Goal: Task Accomplishment & Management: Manage account settings

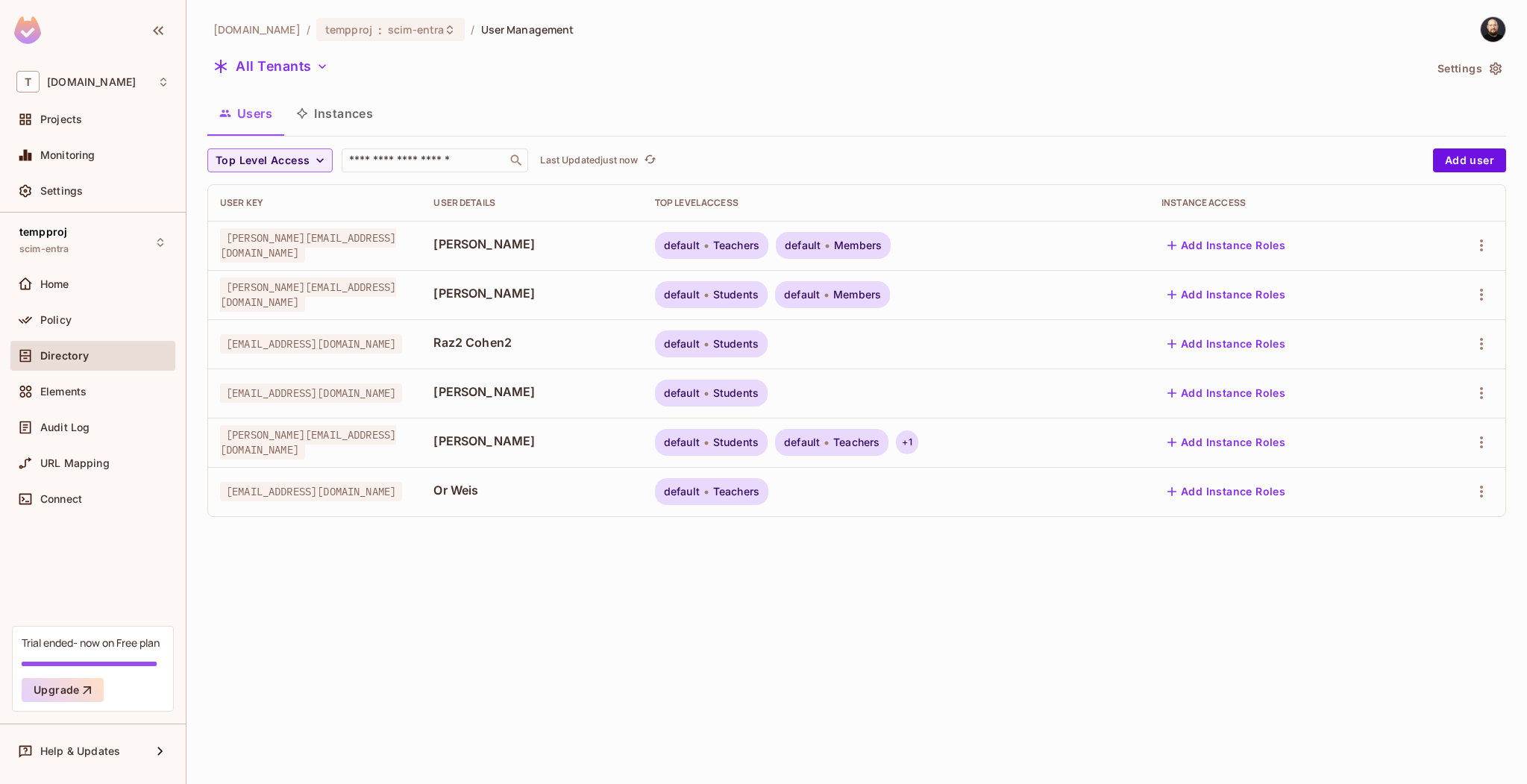
click at [918, 442] on div "+ 1" at bounding box center [906, 443] width 21 height 24
click at [677, 281] on div at bounding box center [763, 392] width 1527 height 784
click at [118, 188] on div "Settings" at bounding box center [104, 191] width 129 height 12
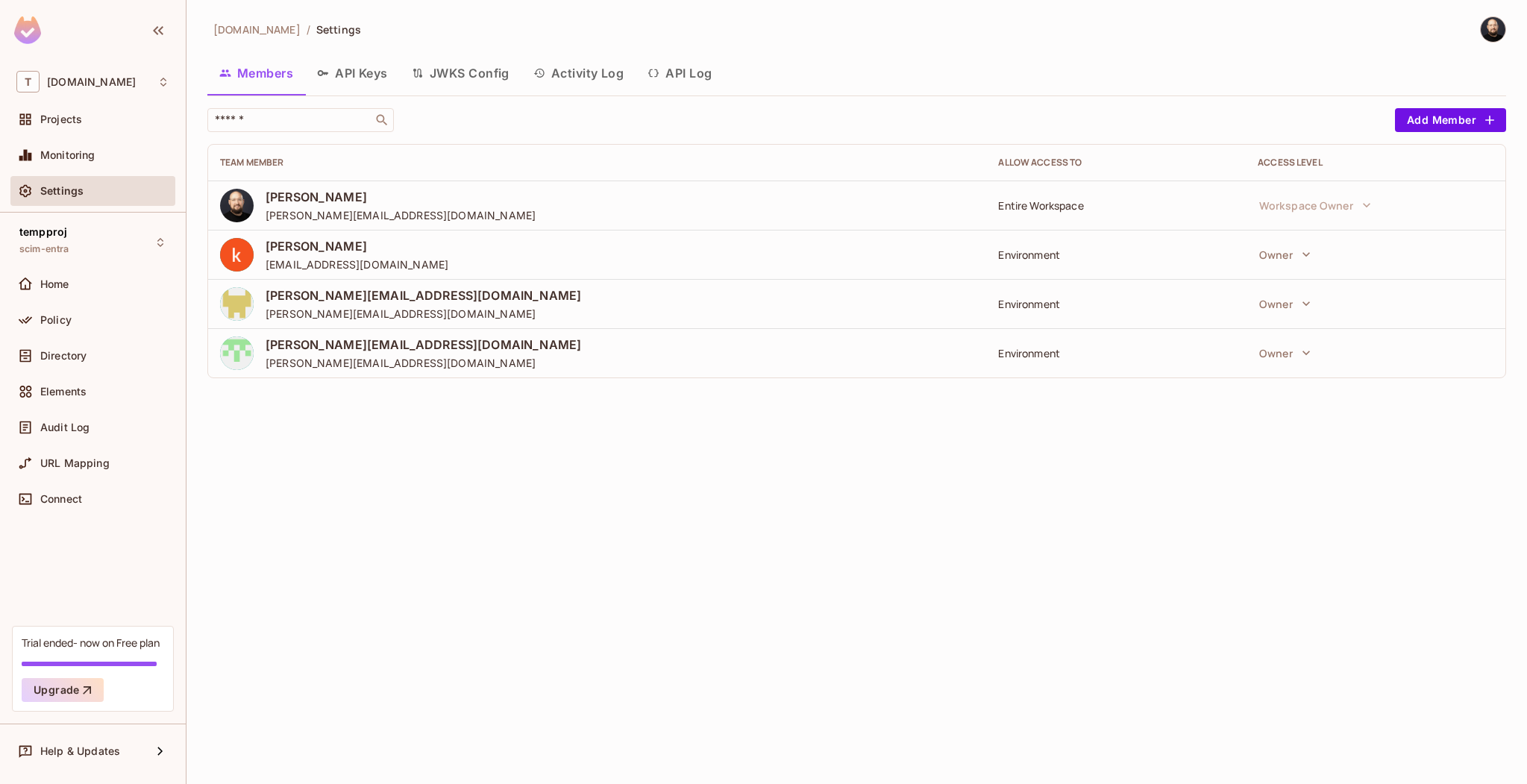
click at [698, 75] on button "API Log" at bounding box center [679, 73] width 88 height 37
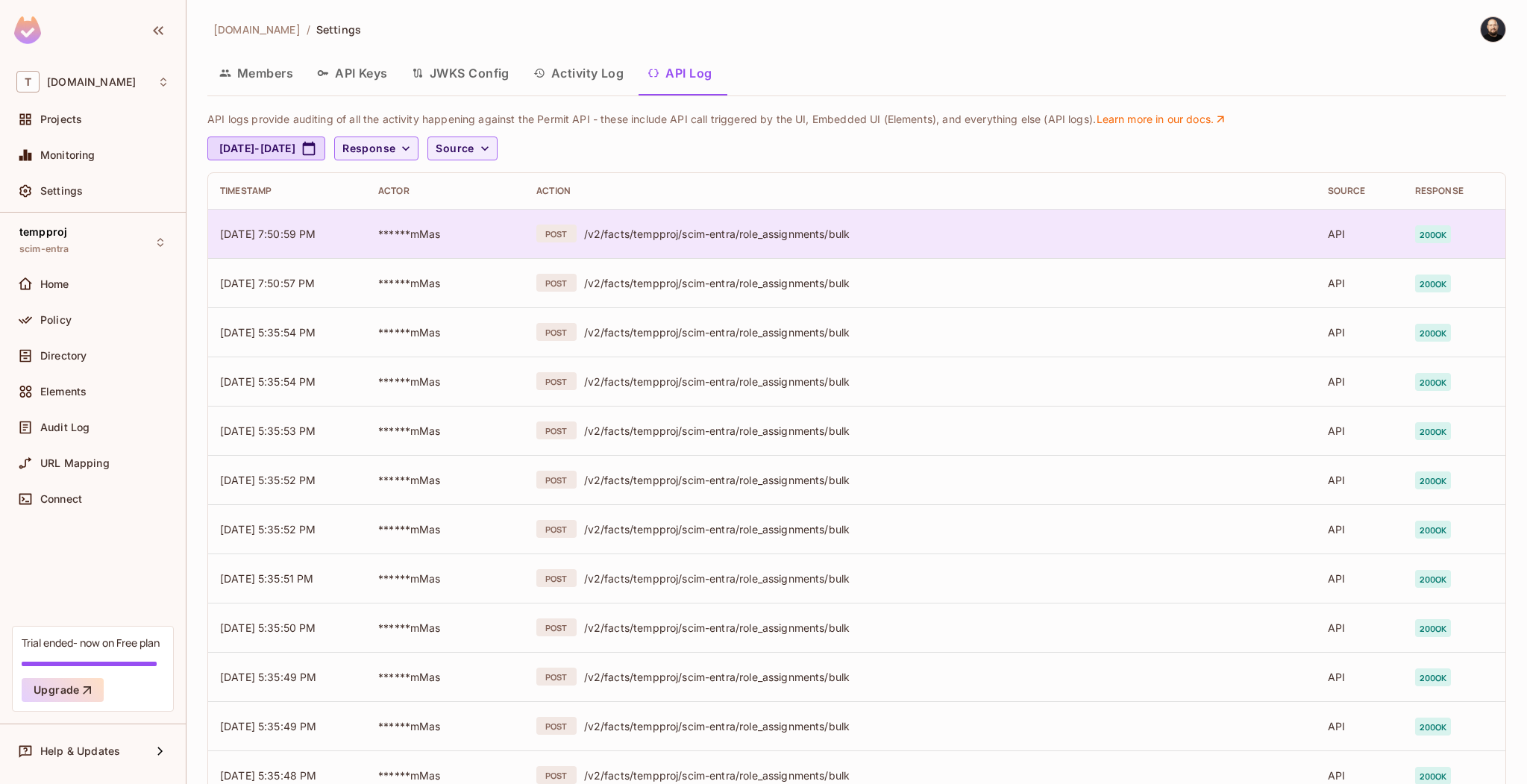
click at [693, 238] on div "/v2/facts/tempproj/scim-entra/role_assignments/bulk" at bounding box center [944, 233] width 720 height 14
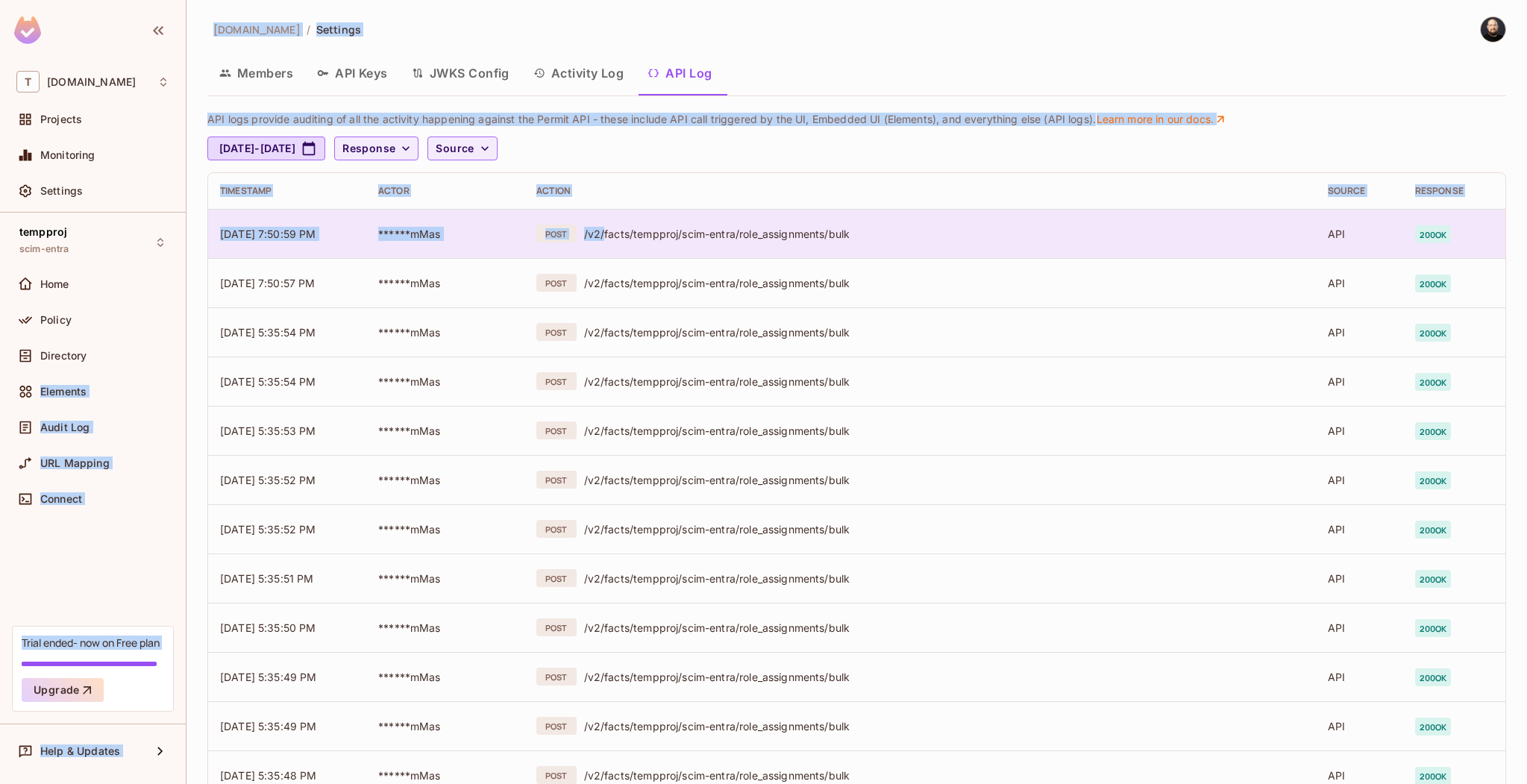
drag, startPoint x: 96, startPoint y: 350, endPoint x: 601, endPoint y: 238, distance: 517.3
click at [601, 238] on div "T tk-permit.io Projects Monitoring Settings tempproj scim-entra Home Policy Dir…" at bounding box center [763, 392] width 1527 height 784
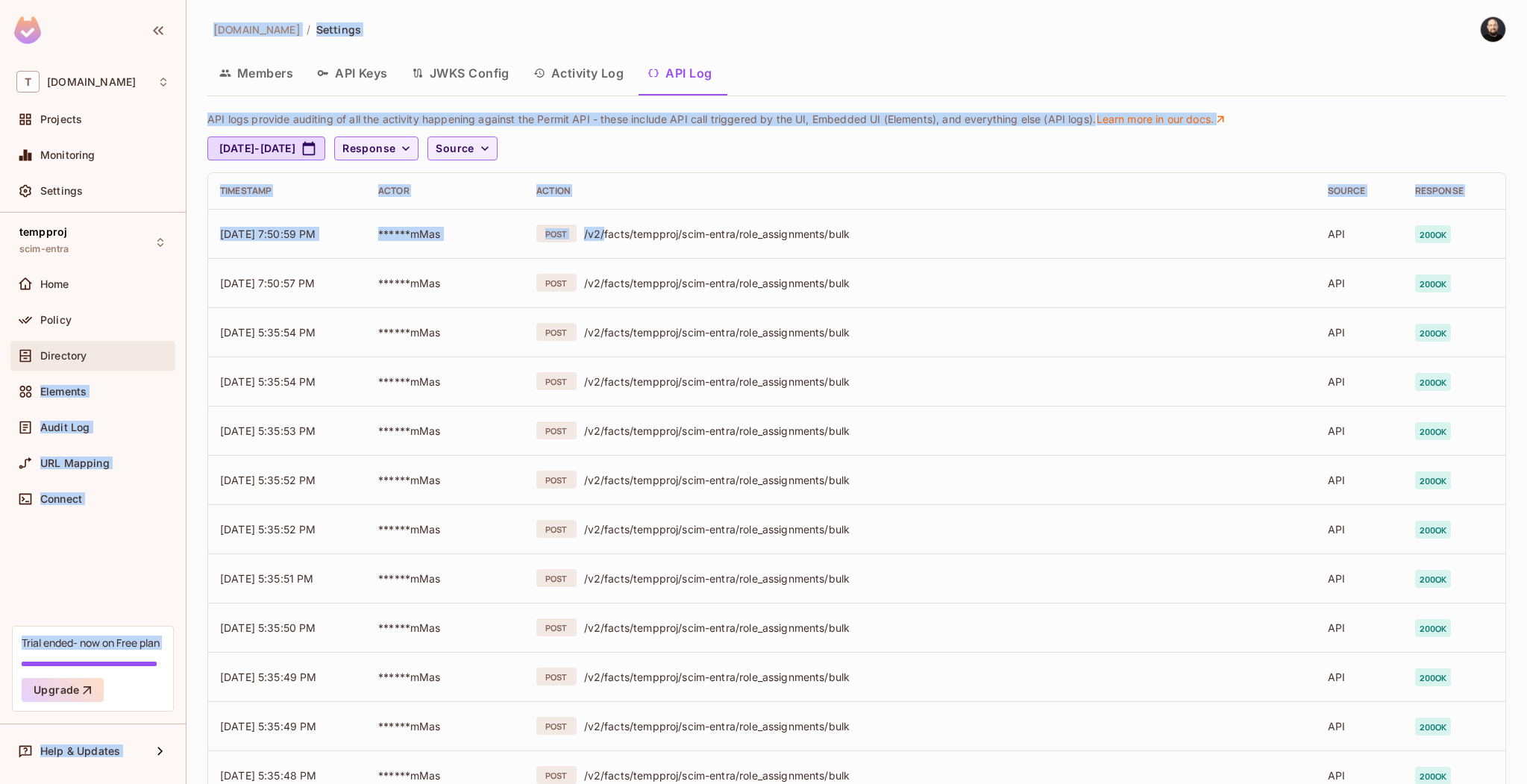
click at [127, 354] on div "Directory" at bounding box center [104, 355] width 129 height 12
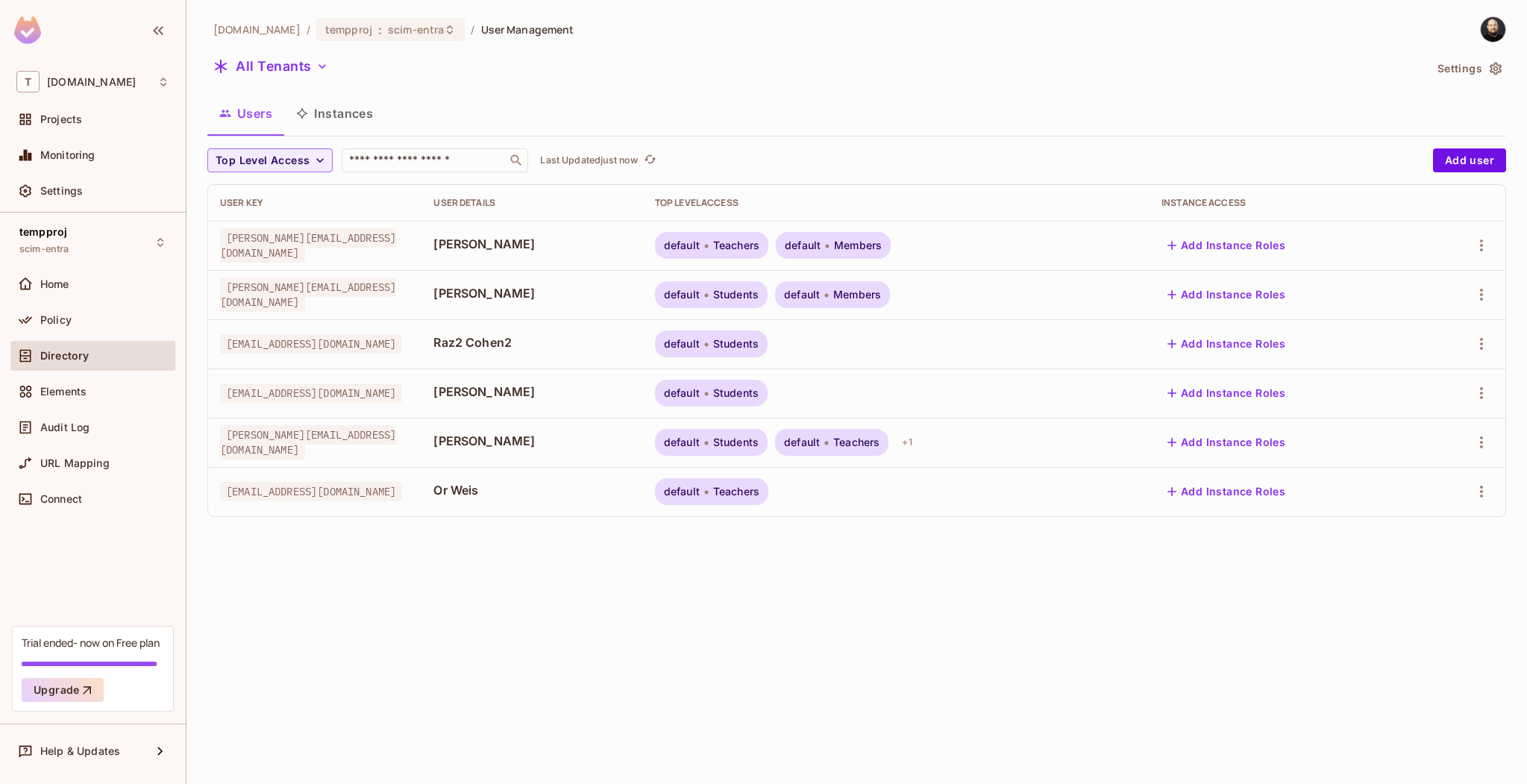
click at [642, 275] on td "Eli Moshkovich" at bounding box center [531, 294] width 221 height 49
click at [881, 297] on span "Members" at bounding box center [857, 294] width 47 height 12
click at [332, 121] on button "Instances" at bounding box center [334, 113] width 100 height 37
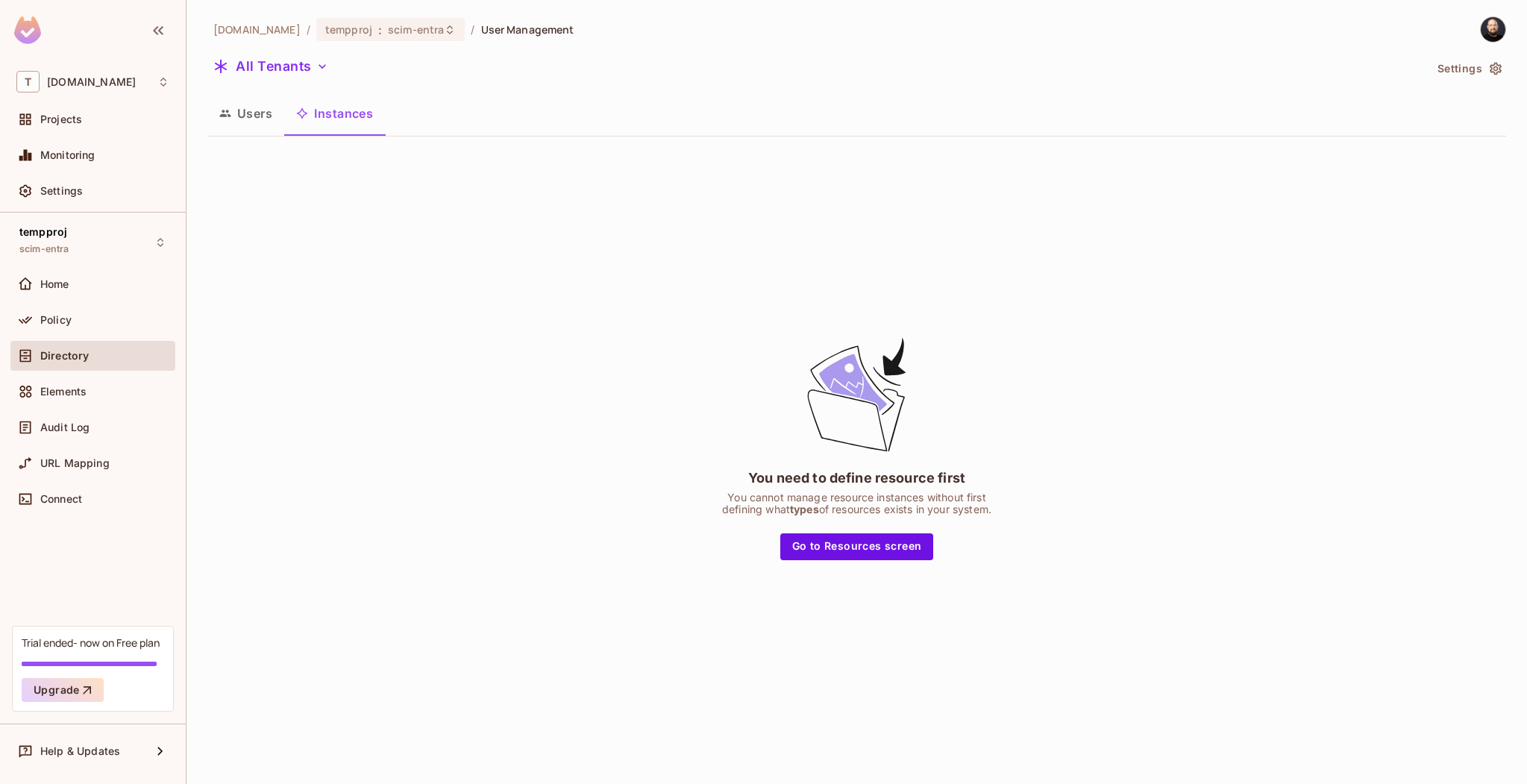
click at [250, 126] on button "Users" at bounding box center [246, 113] width 77 height 37
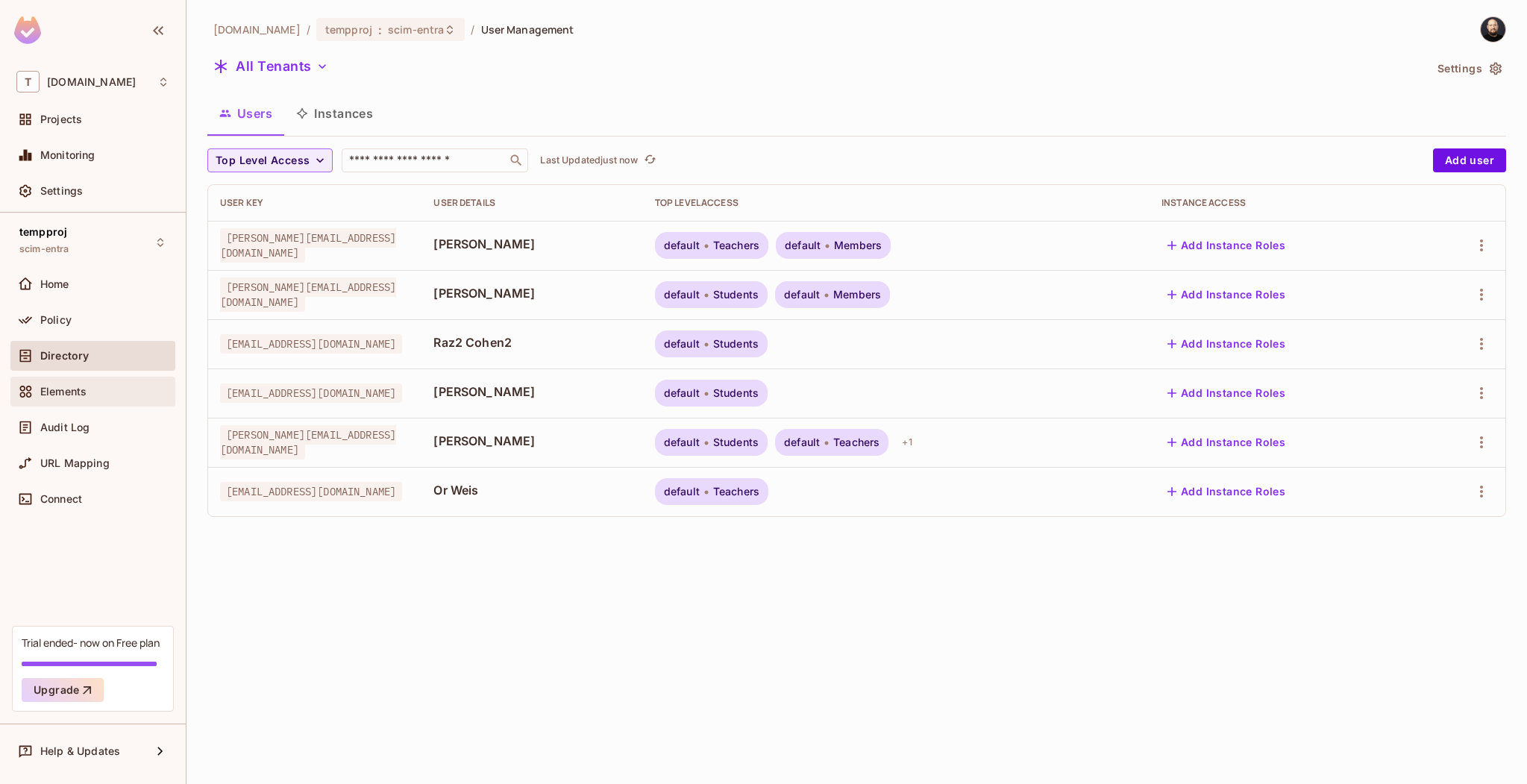
click at [117, 393] on div "Elements" at bounding box center [104, 392] width 129 height 12
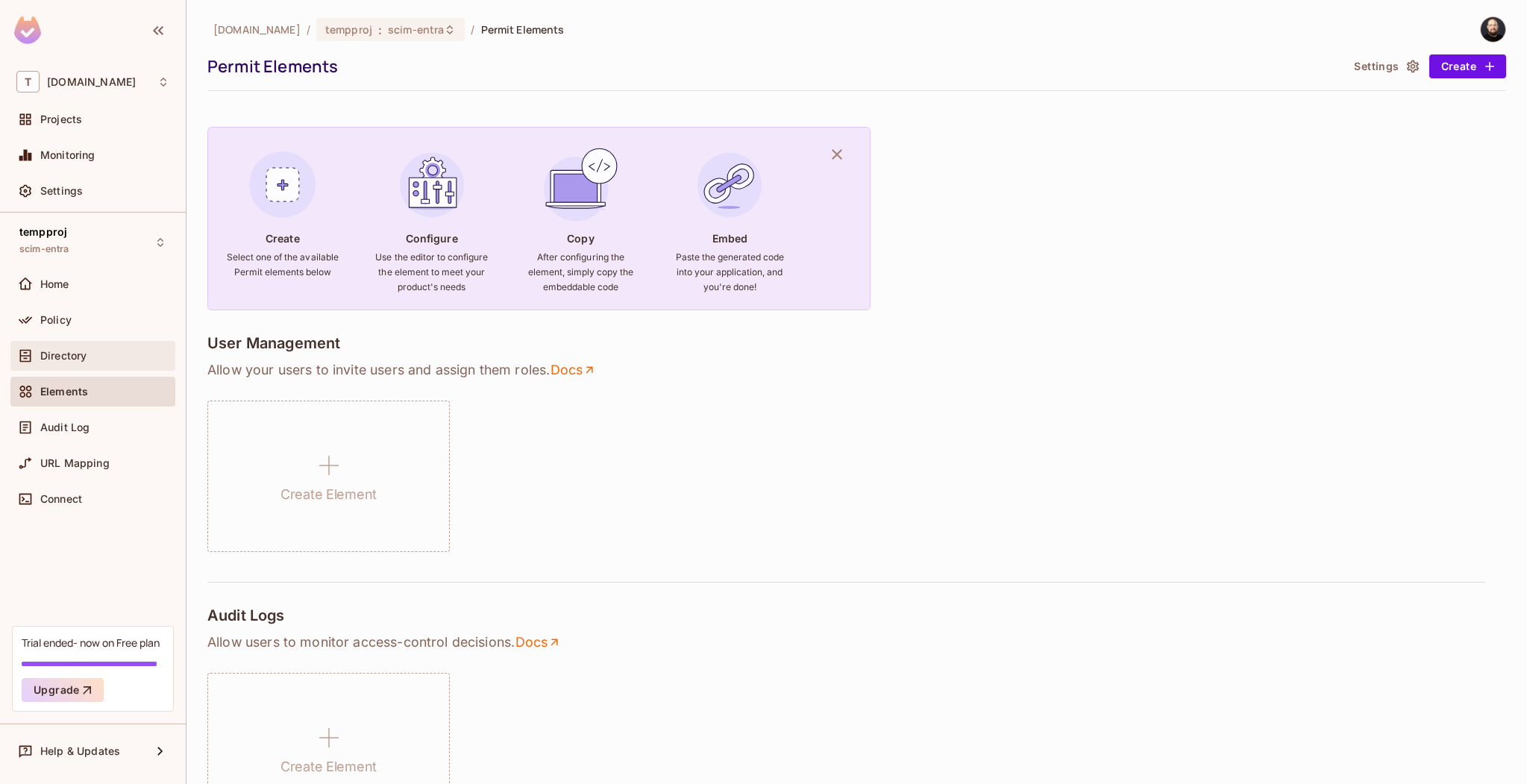
click at [123, 364] on div "Directory" at bounding box center [93, 355] width 153 height 18
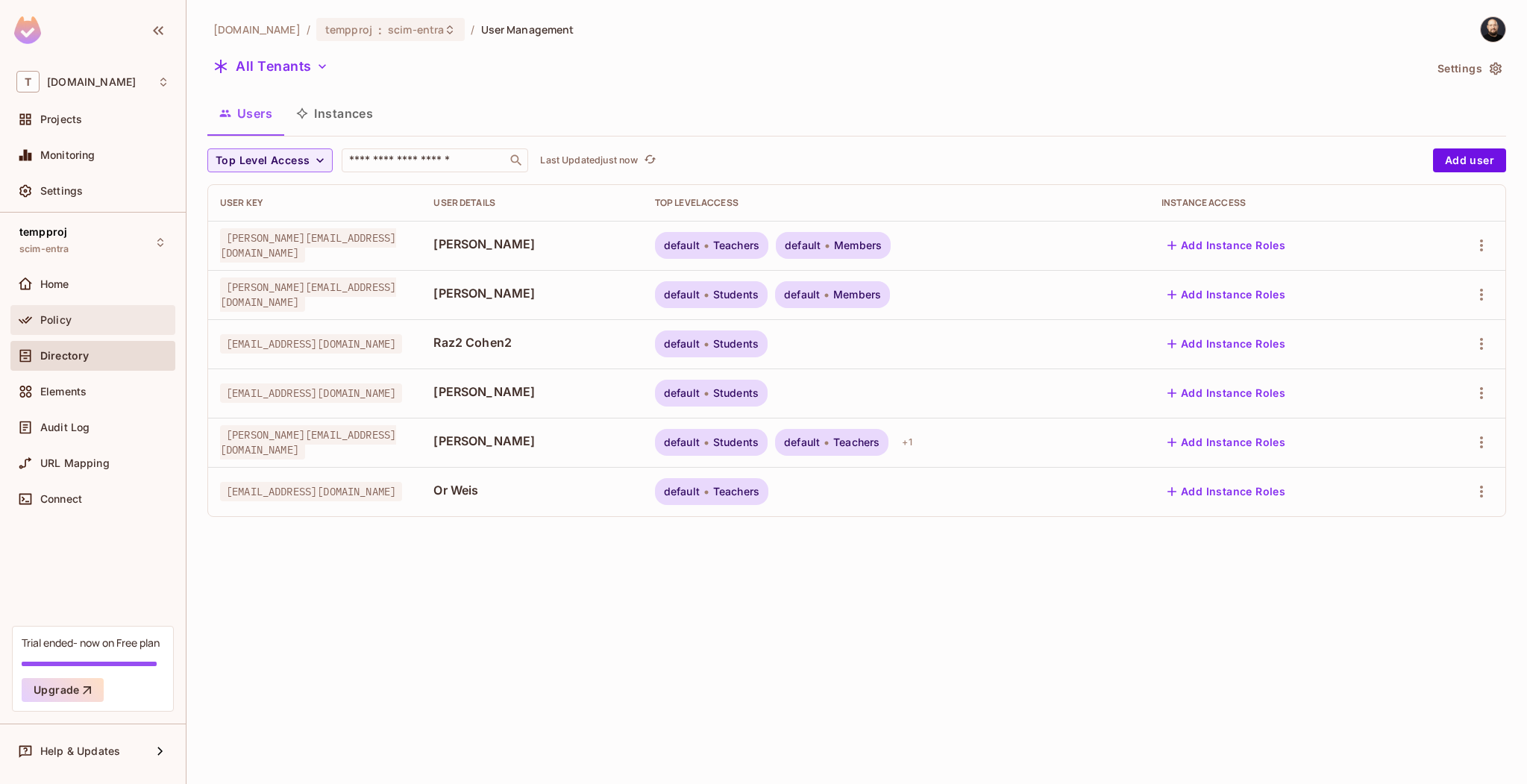
click at [99, 311] on div "Policy" at bounding box center [93, 319] width 153 height 18
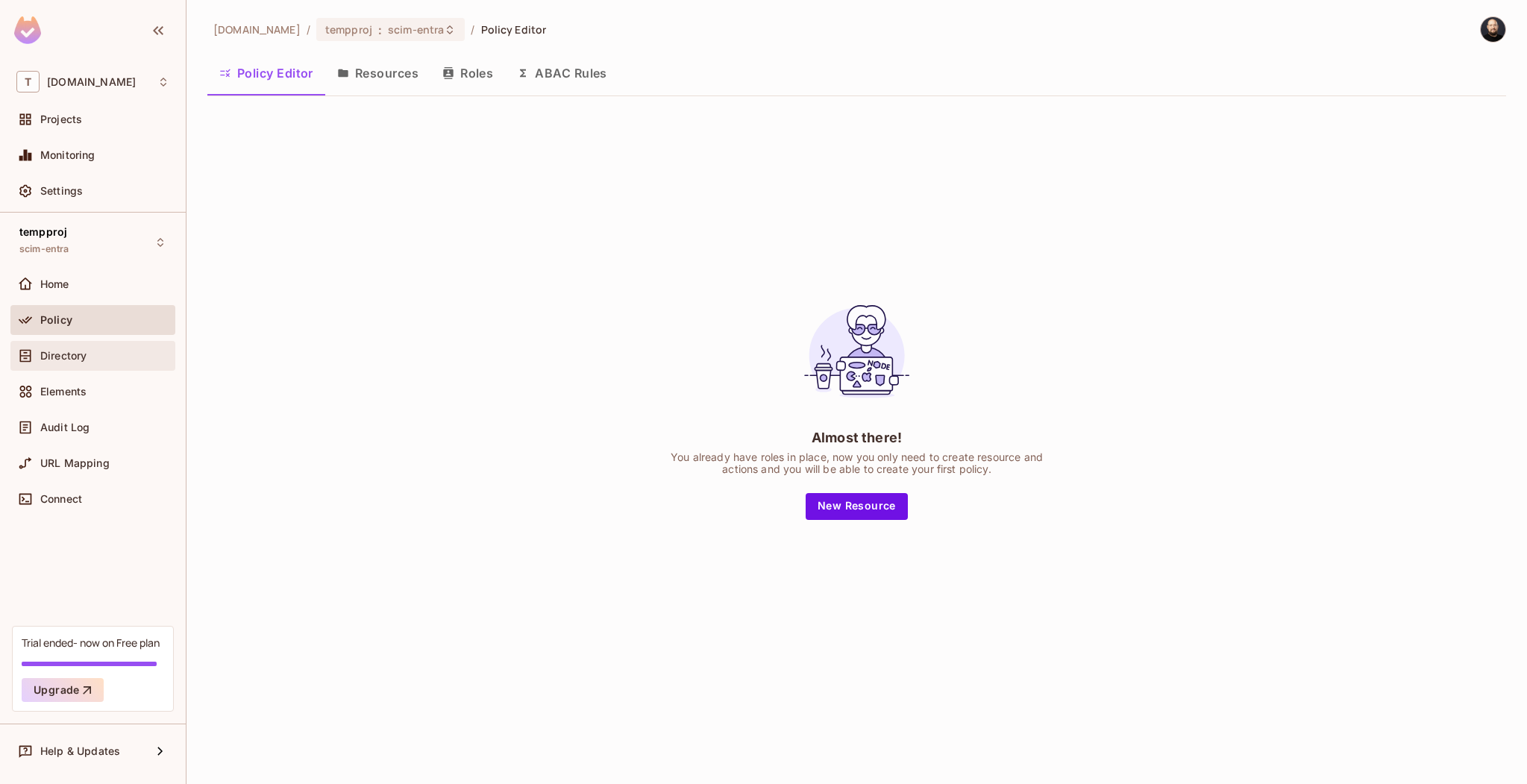
click at [103, 341] on div "Directory" at bounding box center [92, 355] width 165 height 30
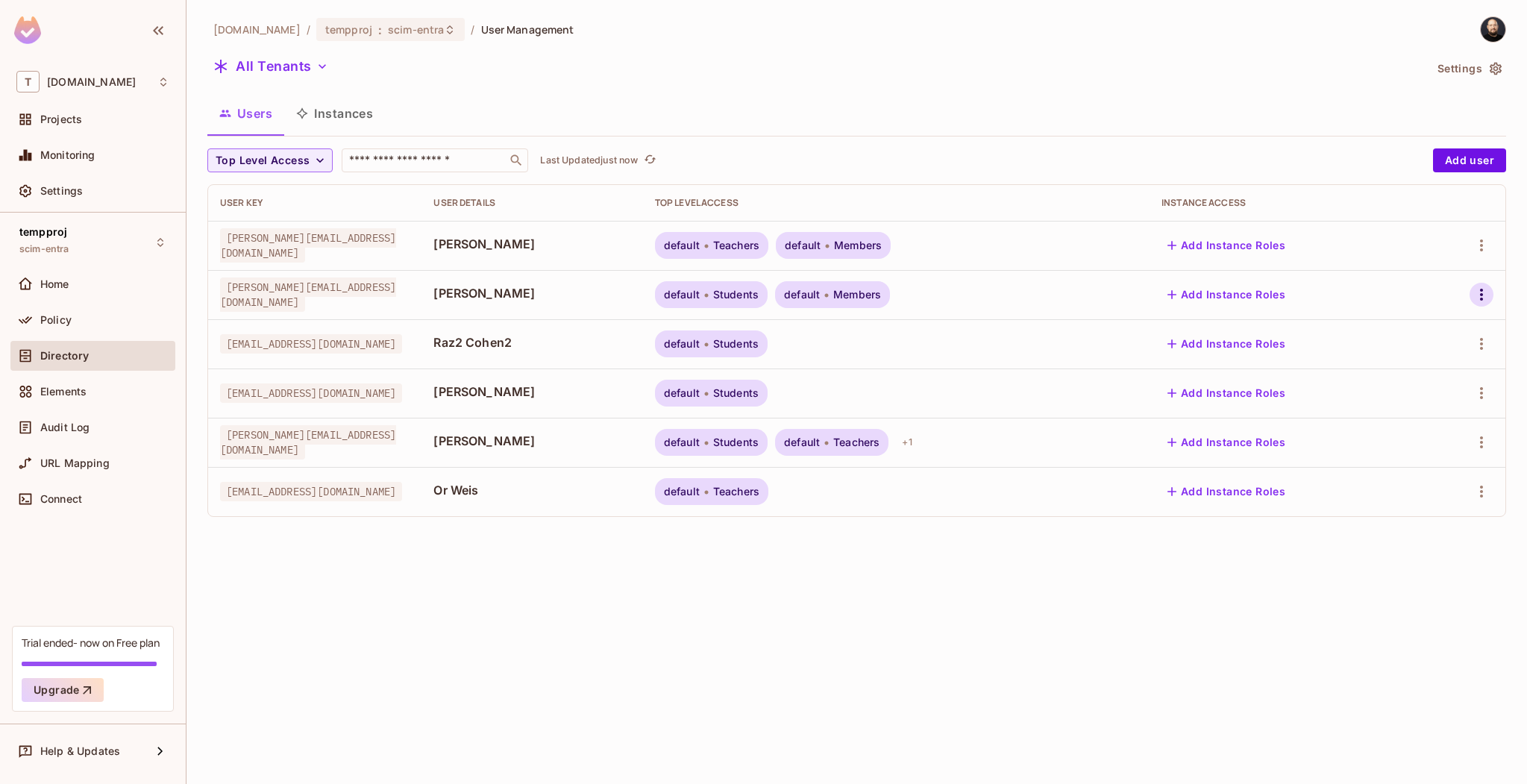
click at [1476, 287] on icon "button" at bounding box center [1481, 294] width 18 height 18
click at [1421, 389] on div "Edit Attributes" at bounding box center [1422, 394] width 74 height 15
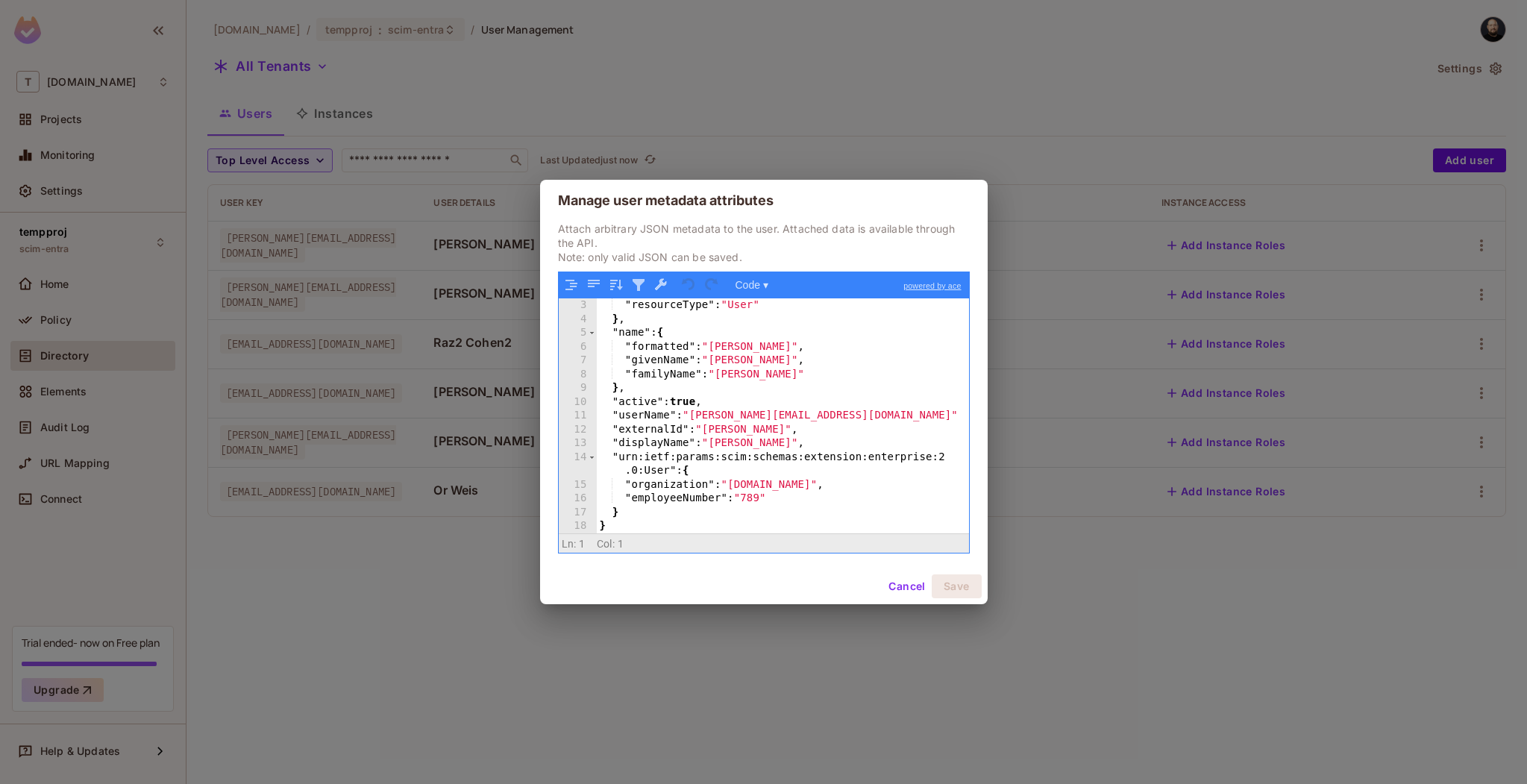
scroll to position [27, 0]
click at [907, 583] on button "Cancel" at bounding box center [907, 586] width 48 height 24
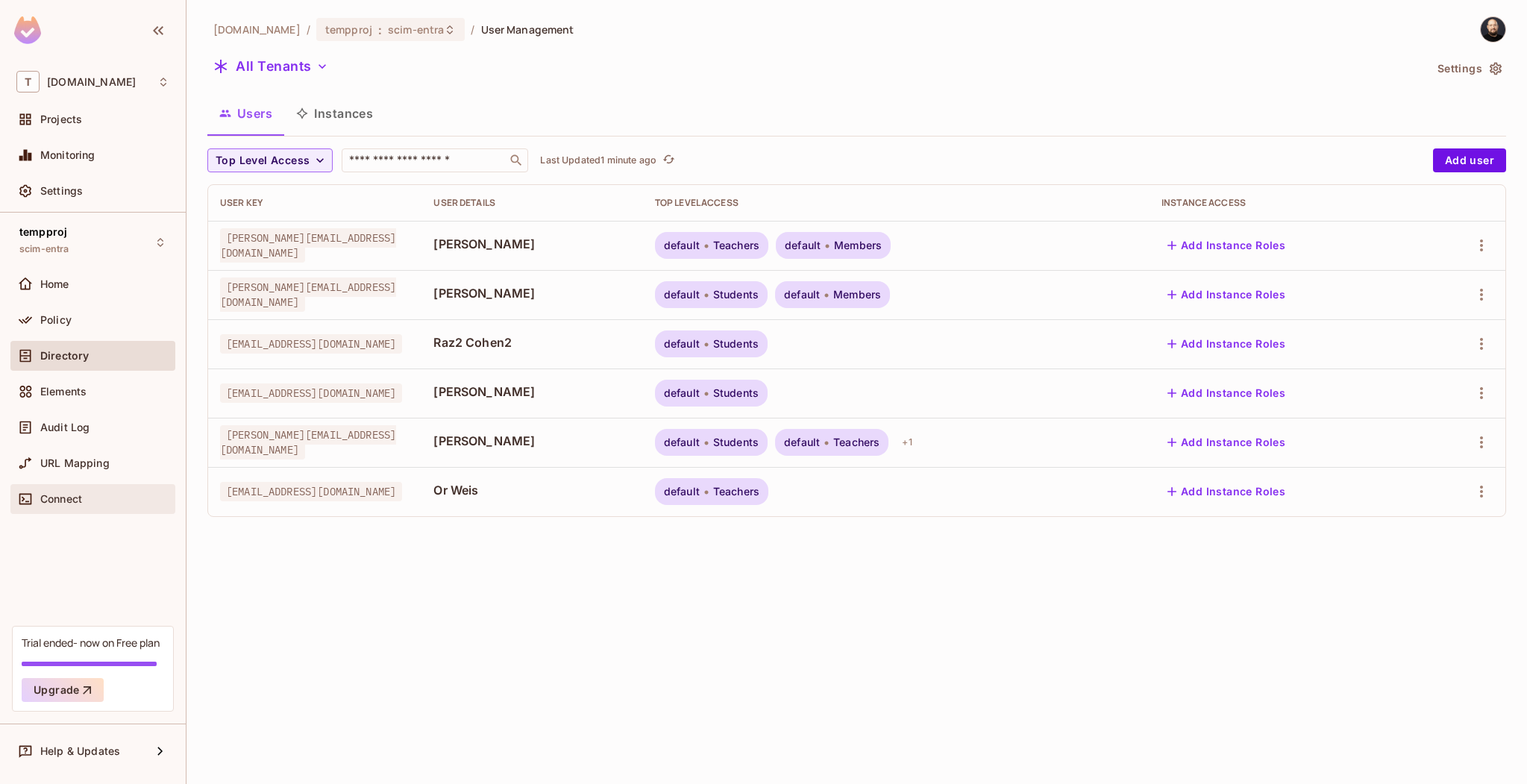
click at [64, 485] on div "Connect" at bounding box center [92, 498] width 165 height 30
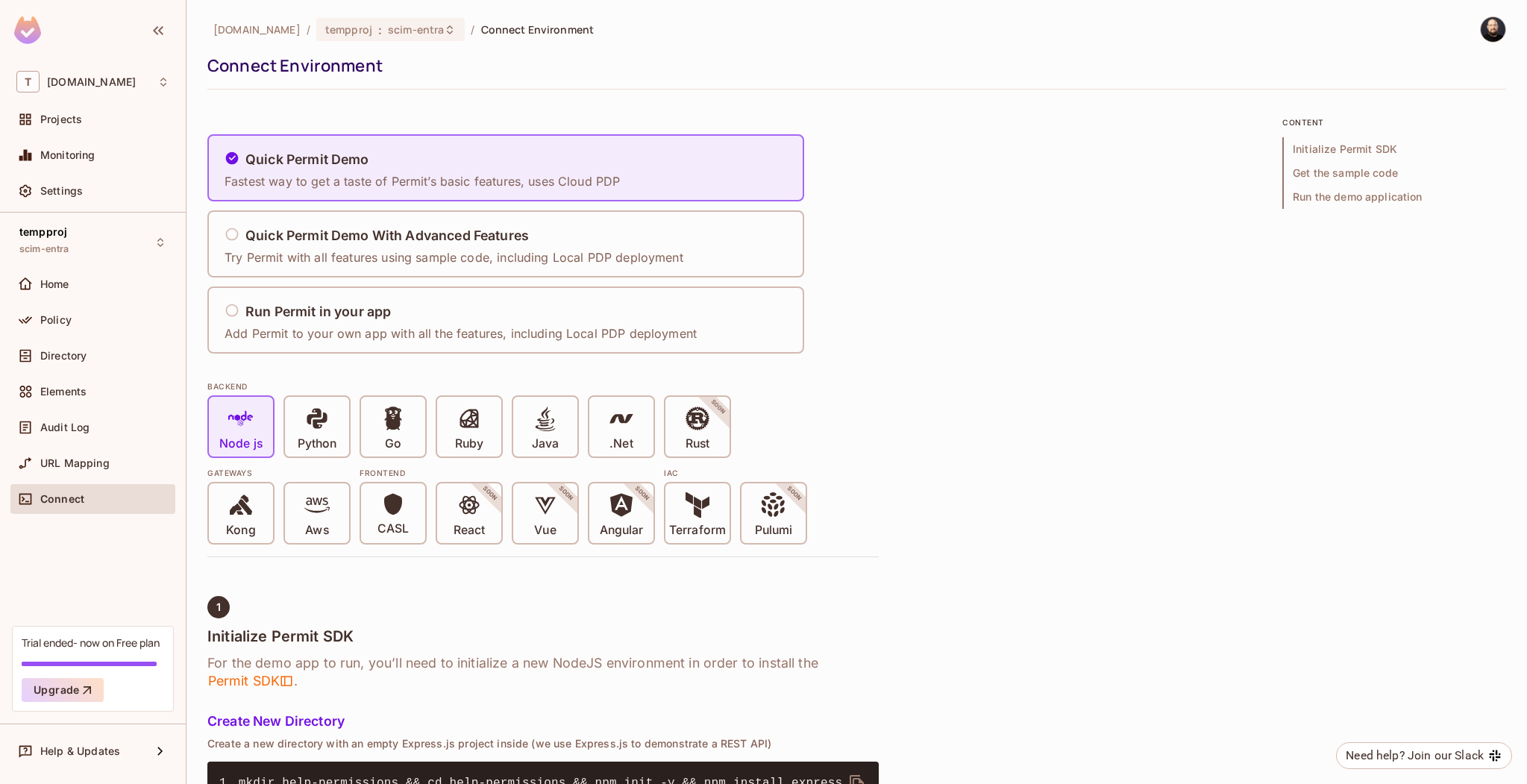
click at [91, 206] on div "Settings" at bounding box center [92, 193] width 165 height 35
click at [94, 196] on div "Settings" at bounding box center [104, 191] width 129 height 12
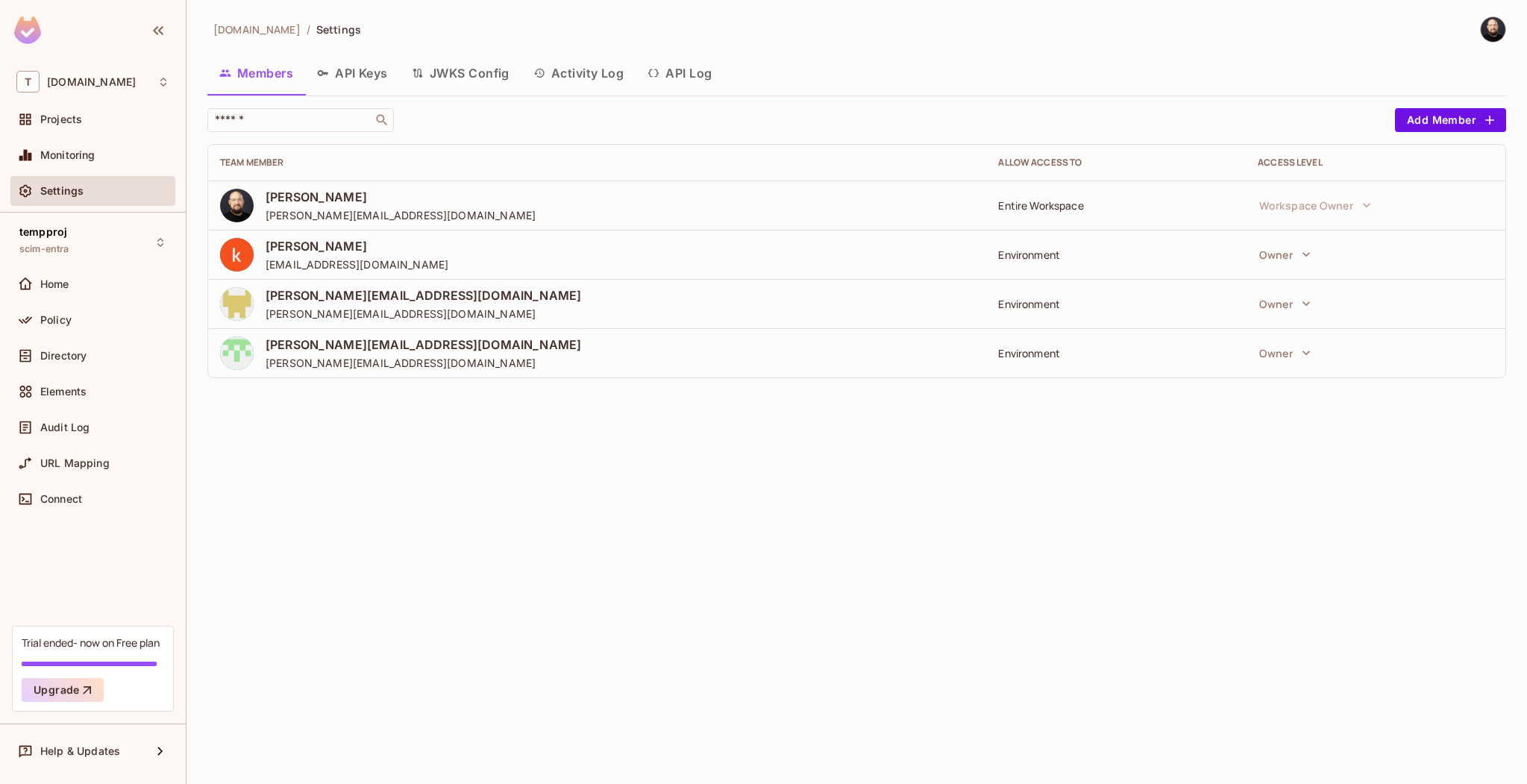
click at [663, 70] on button "API Log" at bounding box center [679, 73] width 88 height 37
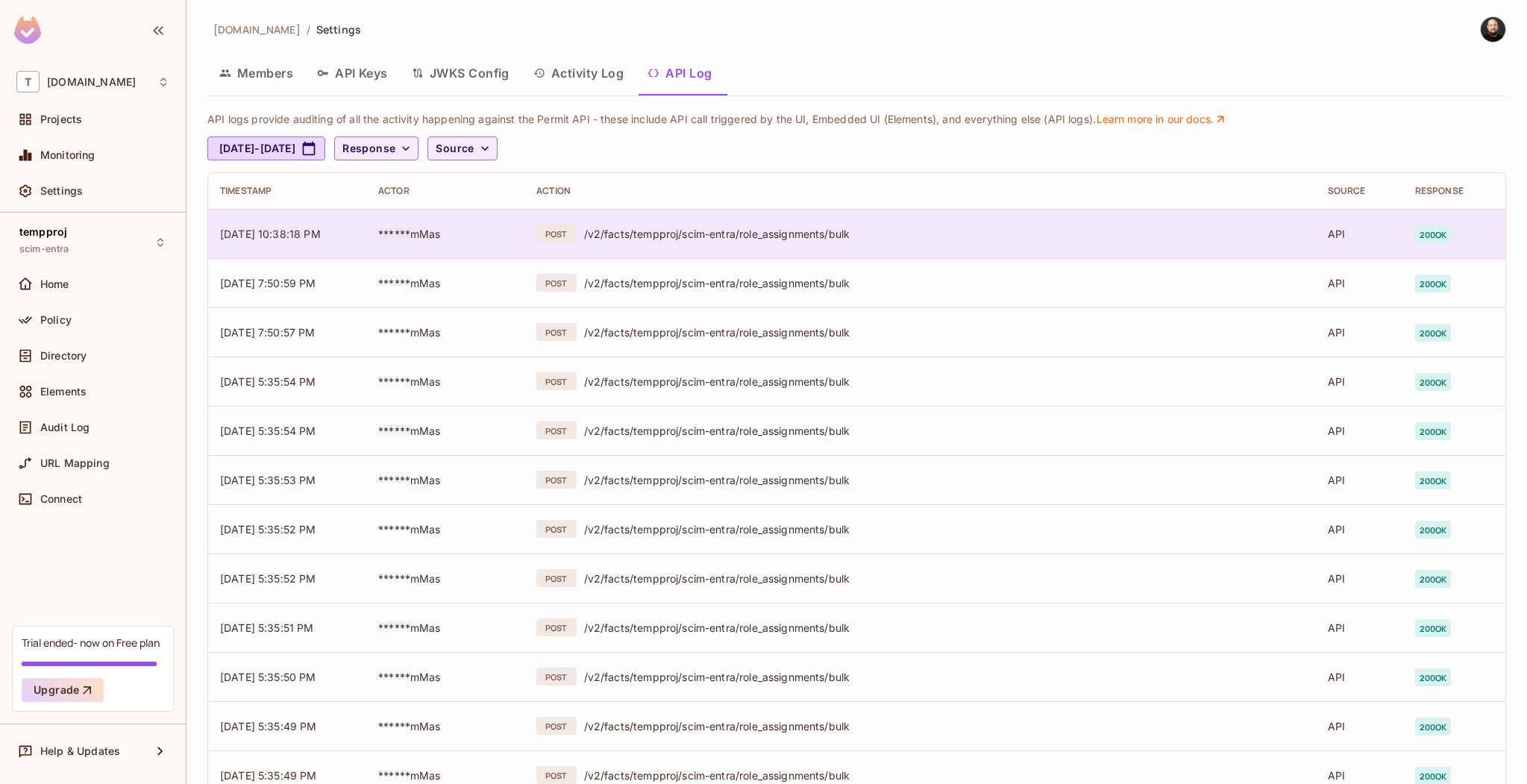
click at [832, 237] on div "/v2/facts/tempproj/scim-entra/role_assignments/bulk" at bounding box center [944, 233] width 720 height 14
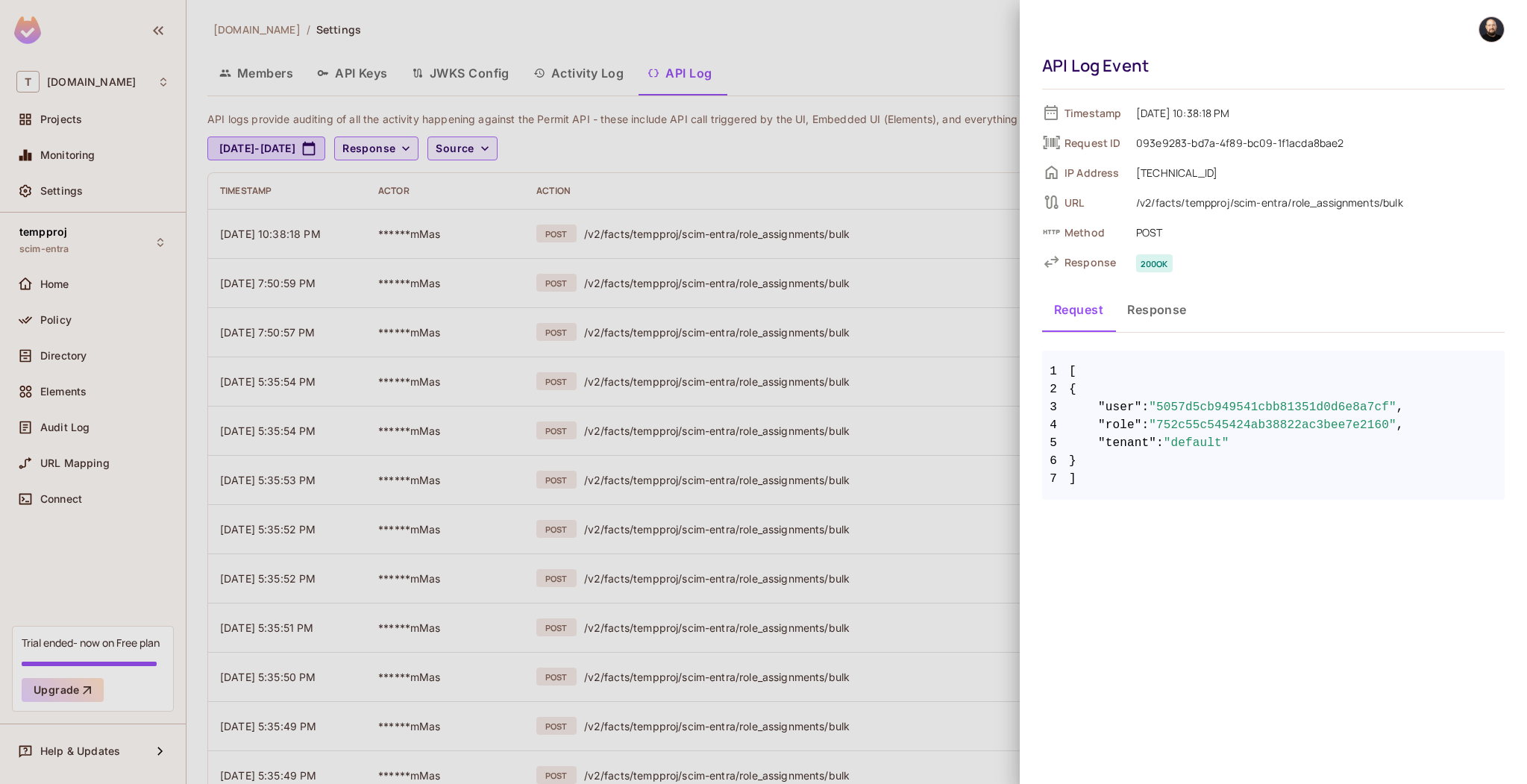
click at [866, 145] on div at bounding box center [763, 392] width 1527 height 784
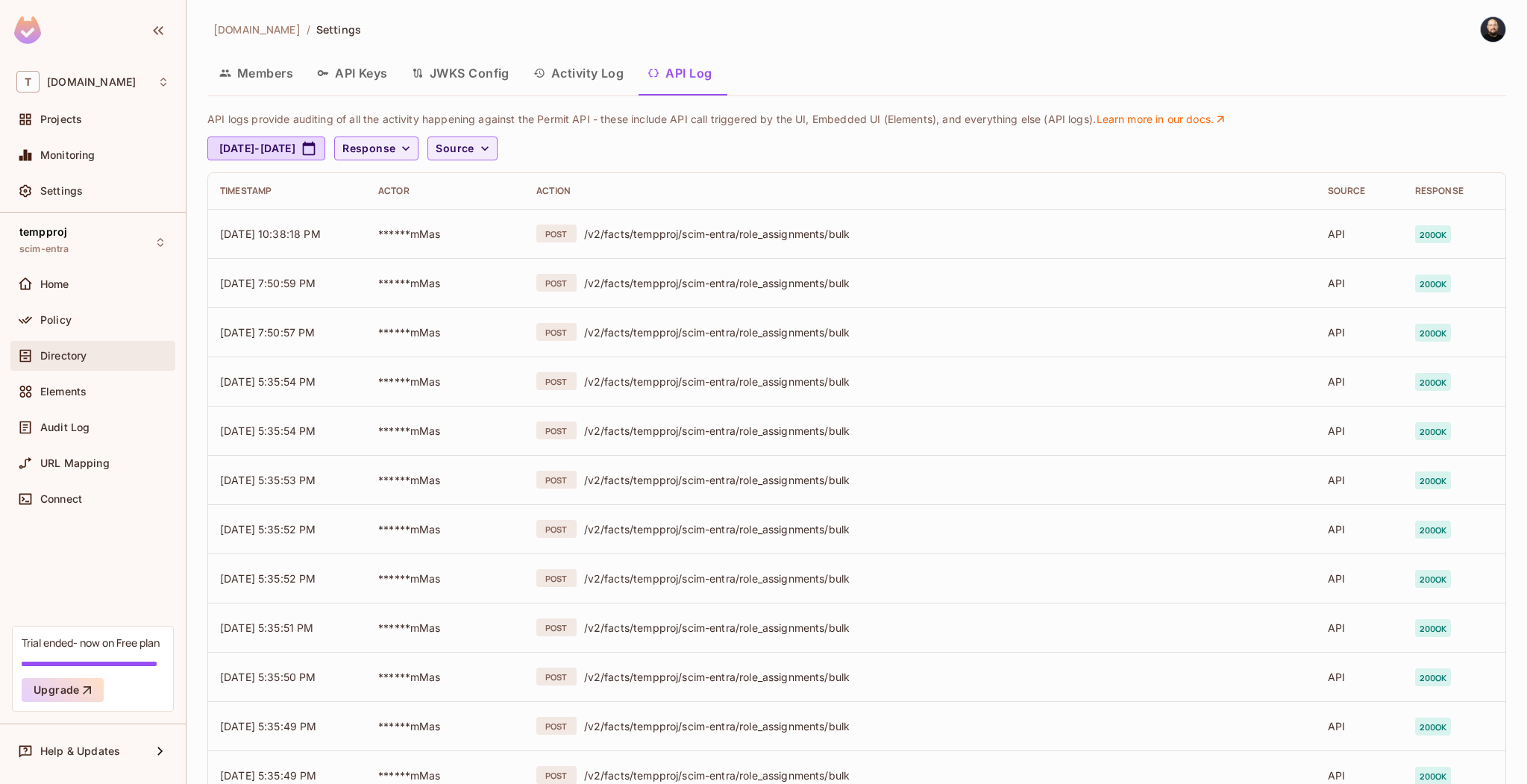
click at [88, 352] on div "Directory" at bounding box center [104, 355] width 129 height 12
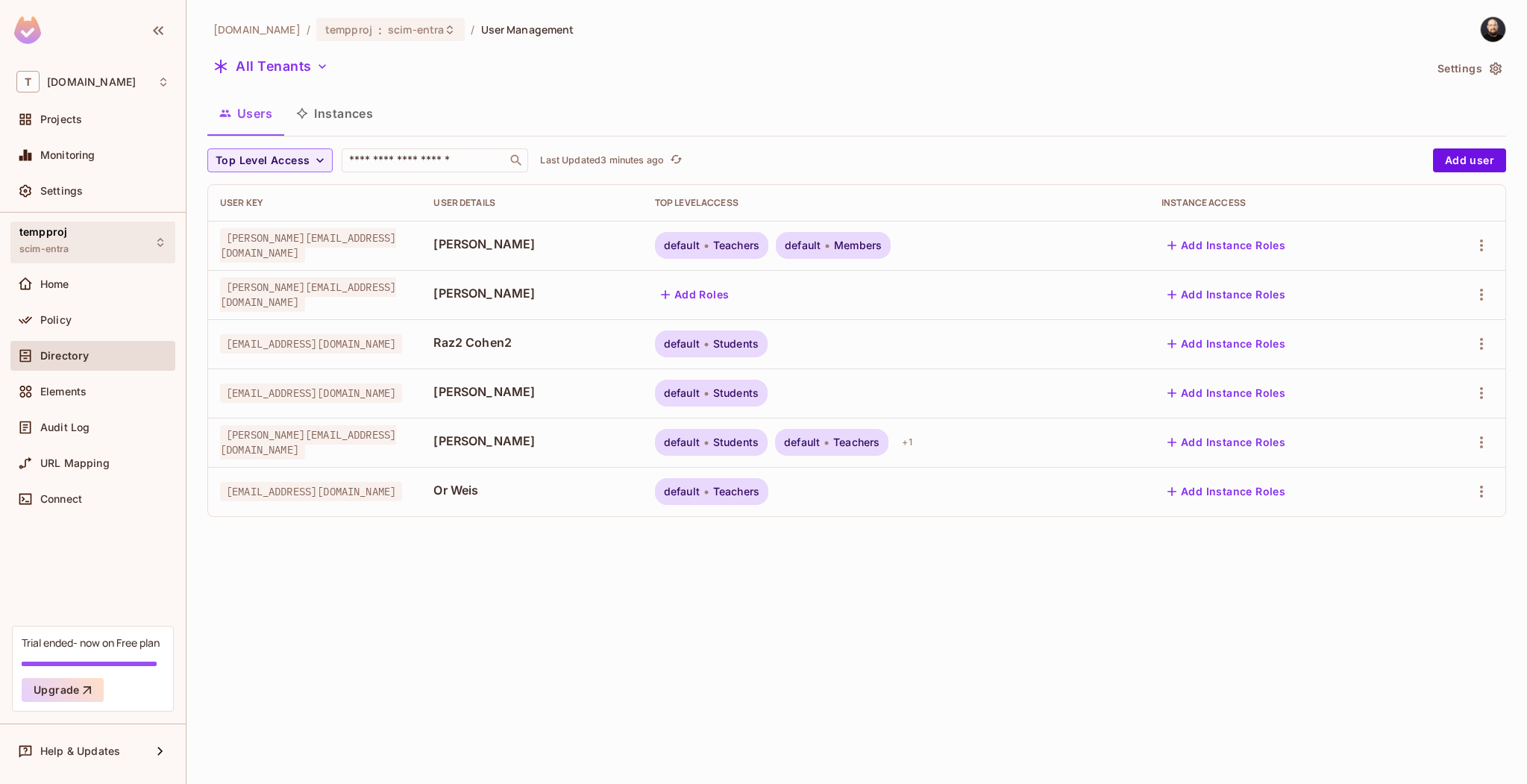
click at [127, 253] on div "tempproj scim-entra" at bounding box center [92, 242] width 165 height 41
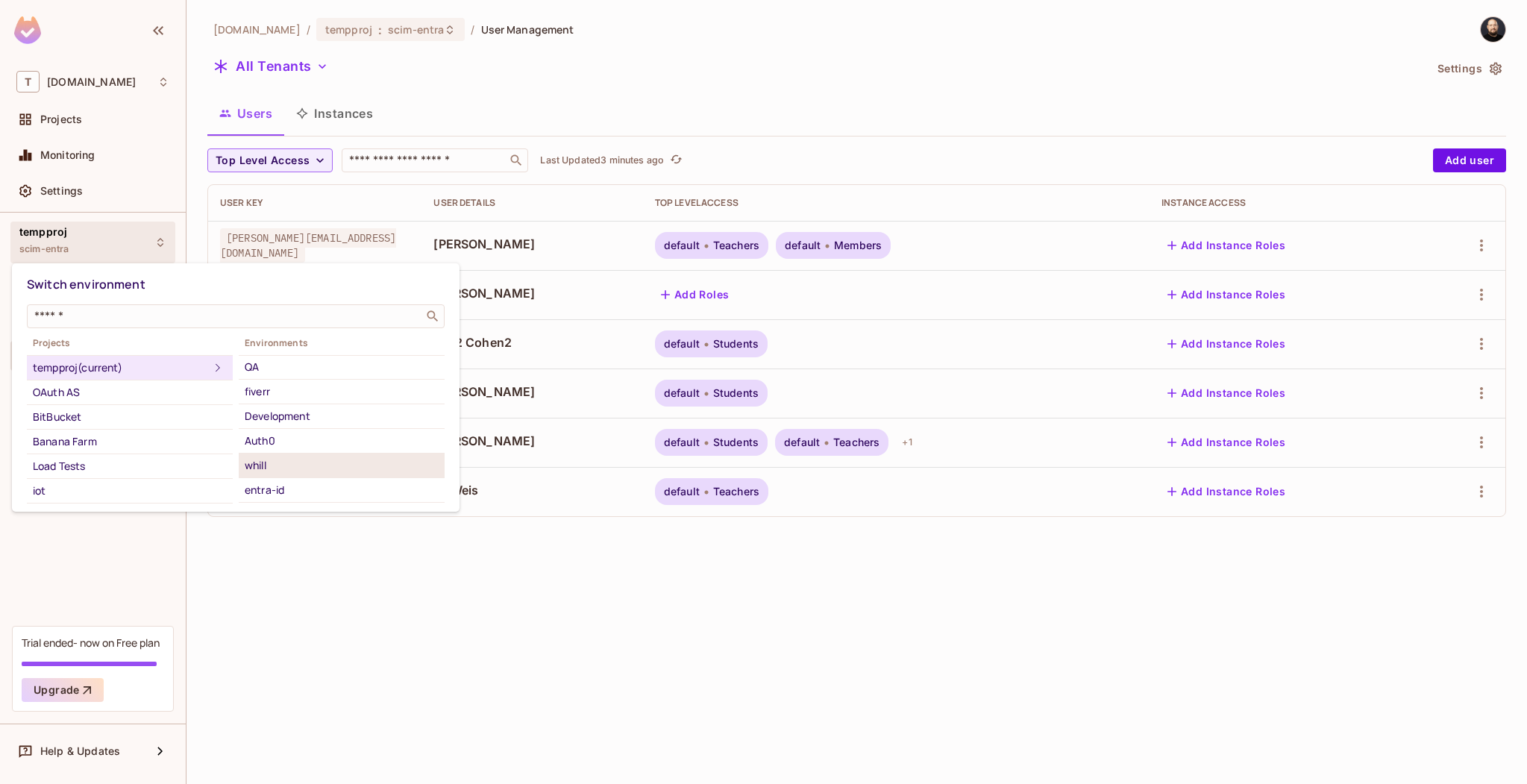
scroll to position [126, 0]
click at [298, 436] on div "Scim Test Live" at bounding box center [342, 437] width 194 height 18
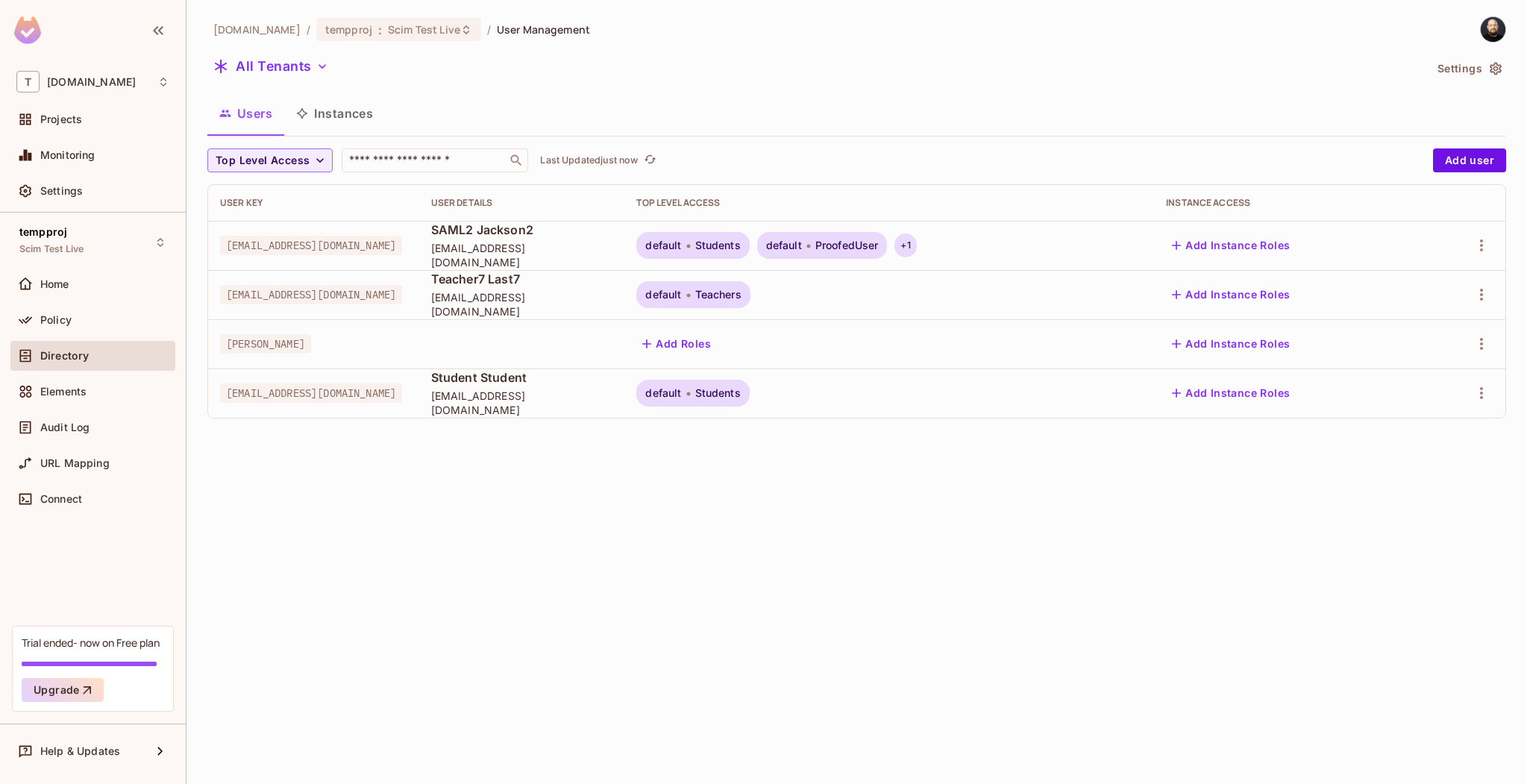
click at [917, 249] on div "+ 1" at bounding box center [904, 246] width 21 height 24
click at [1011, 247] on div at bounding box center [763, 392] width 1527 height 784
click at [1471, 242] on div at bounding box center [1464, 246] width 60 height 24
click at [1472, 242] on button "button" at bounding box center [1482, 246] width 24 height 24
click at [1427, 370] on span "Delete User" at bounding box center [1414, 379] width 68 height 24
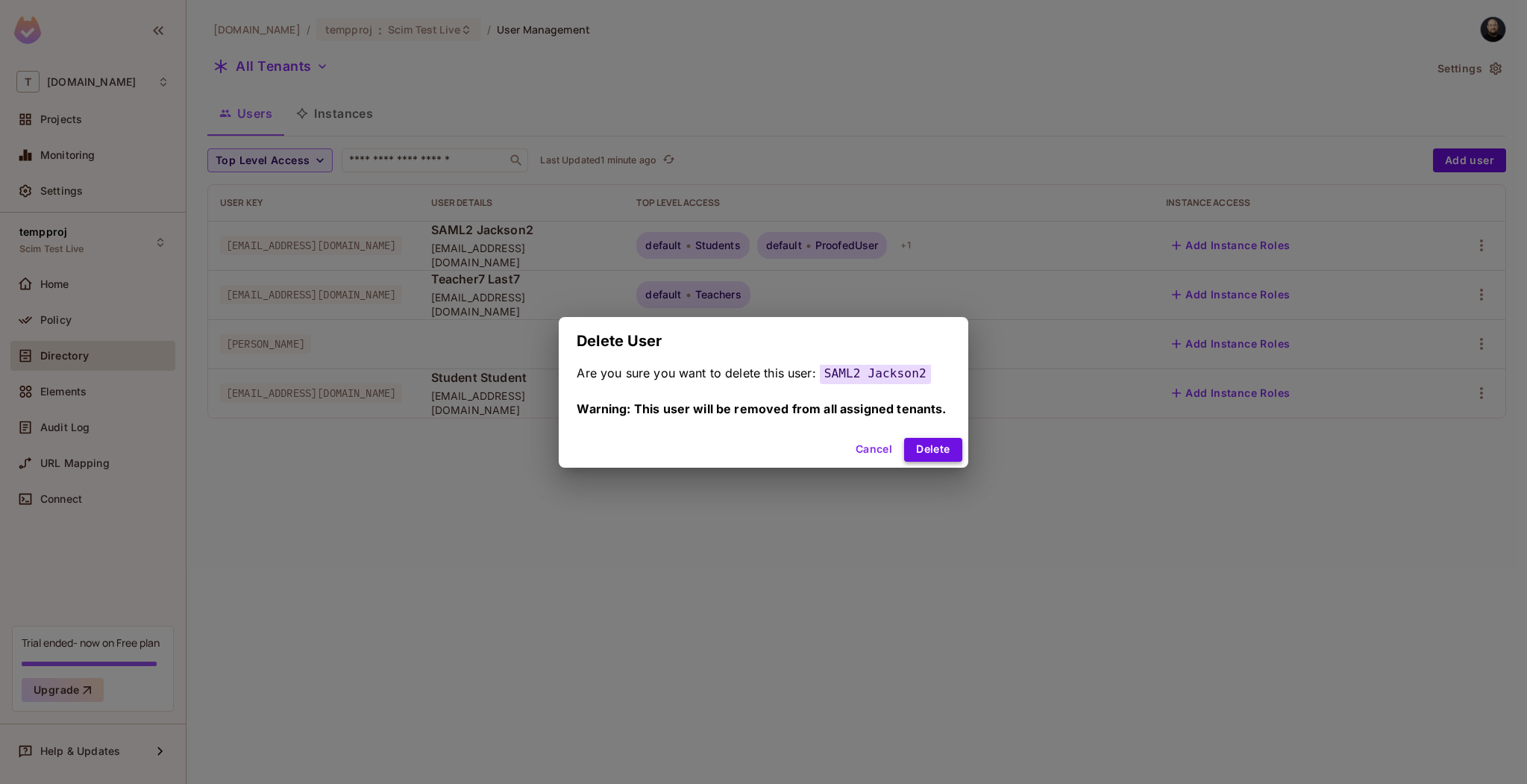
click at [931, 449] on button "Delete" at bounding box center [933, 450] width 58 height 24
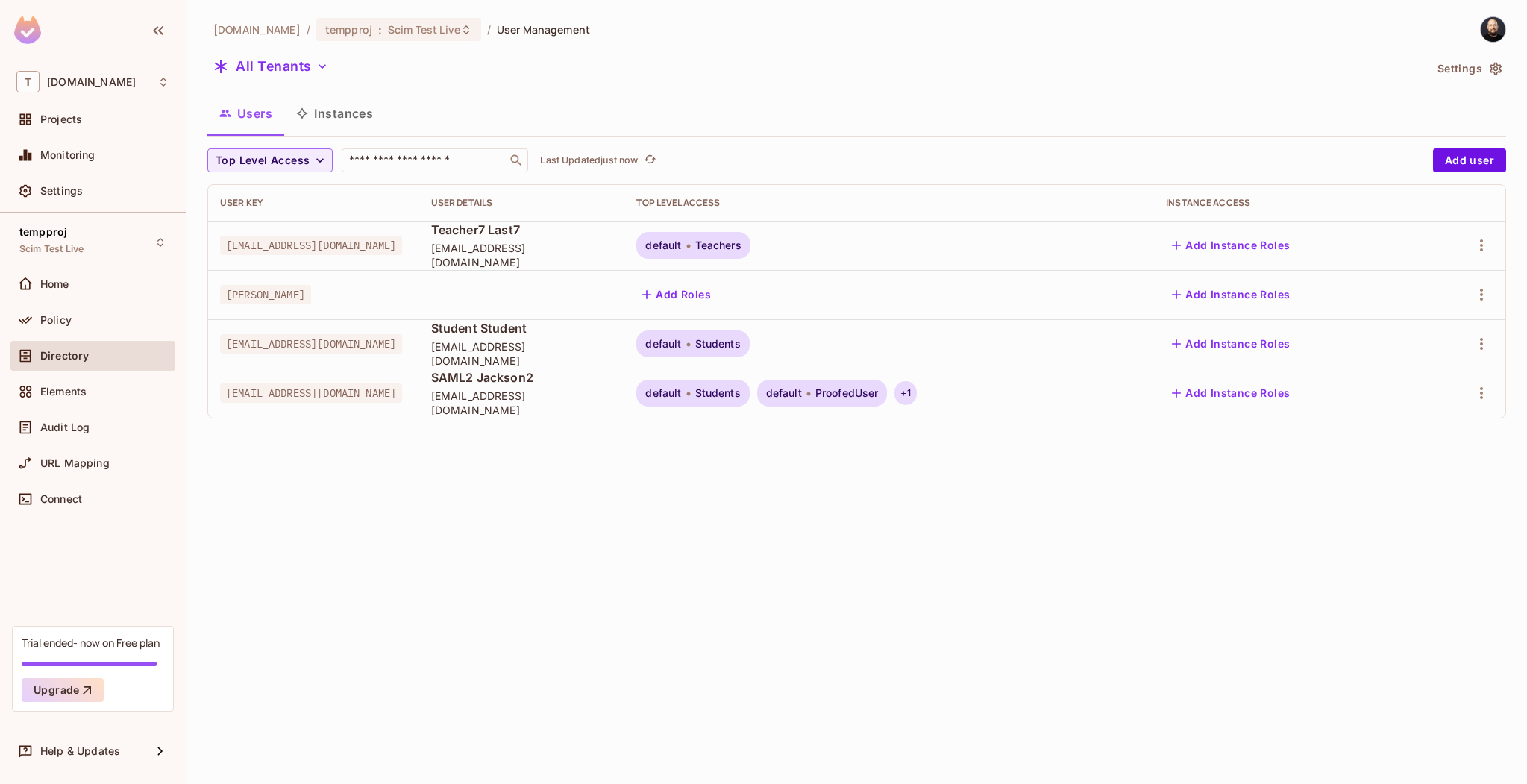
click at [917, 400] on div "+ 1" at bounding box center [904, 393] width 21 height 24
click at [940, 483] on div at bounding box center [763, 392] width 1527 height 784
click at [695, 102] on div "Users Instances" at bounding box center [857, 113] width 1299 height 37
click at [88, 193] on div "Settings" at bounding box center [104, 191] width 129 height 12
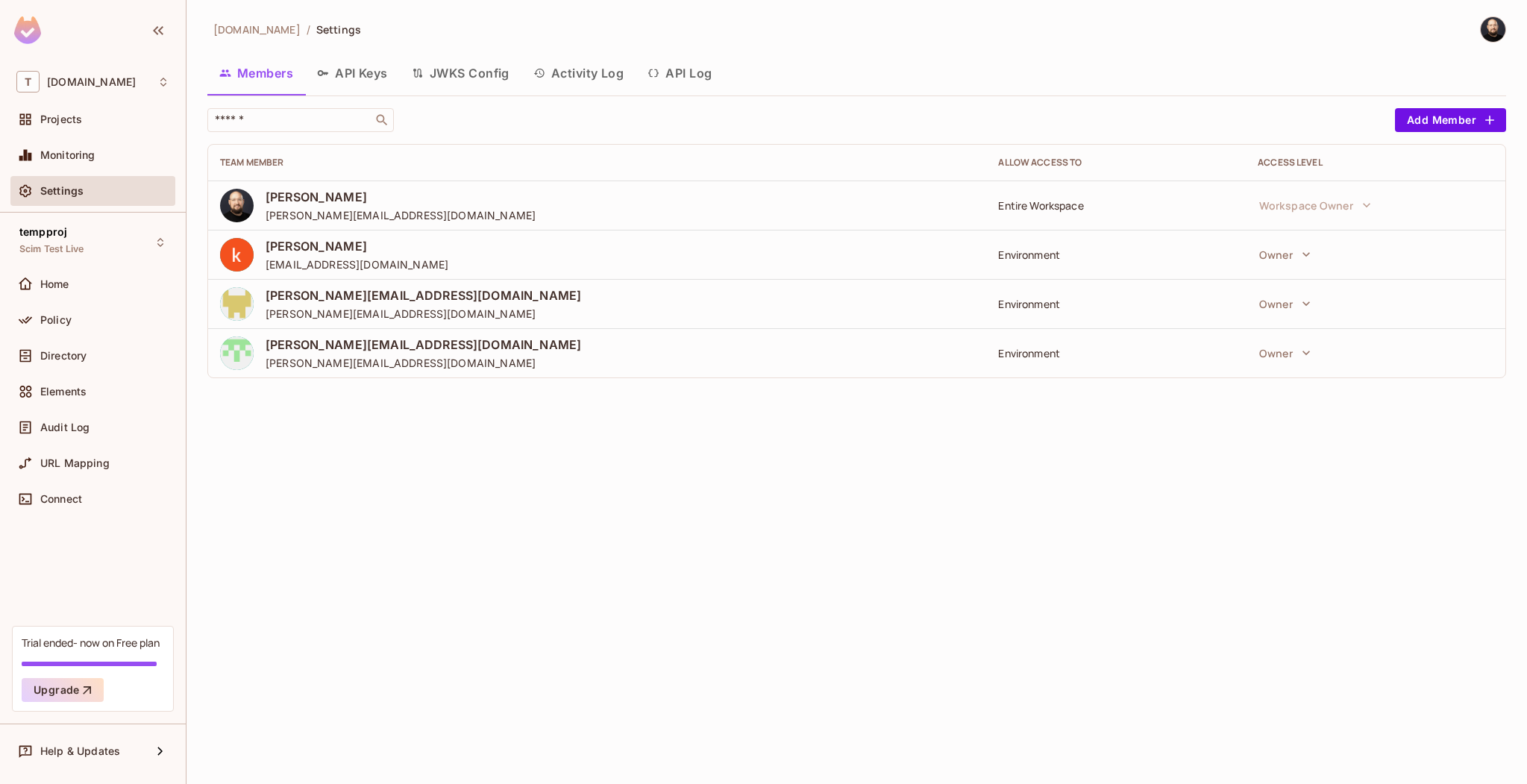
click at [706, 64] on button "API Log" at bounding box center [679, 73] width 88 height 37
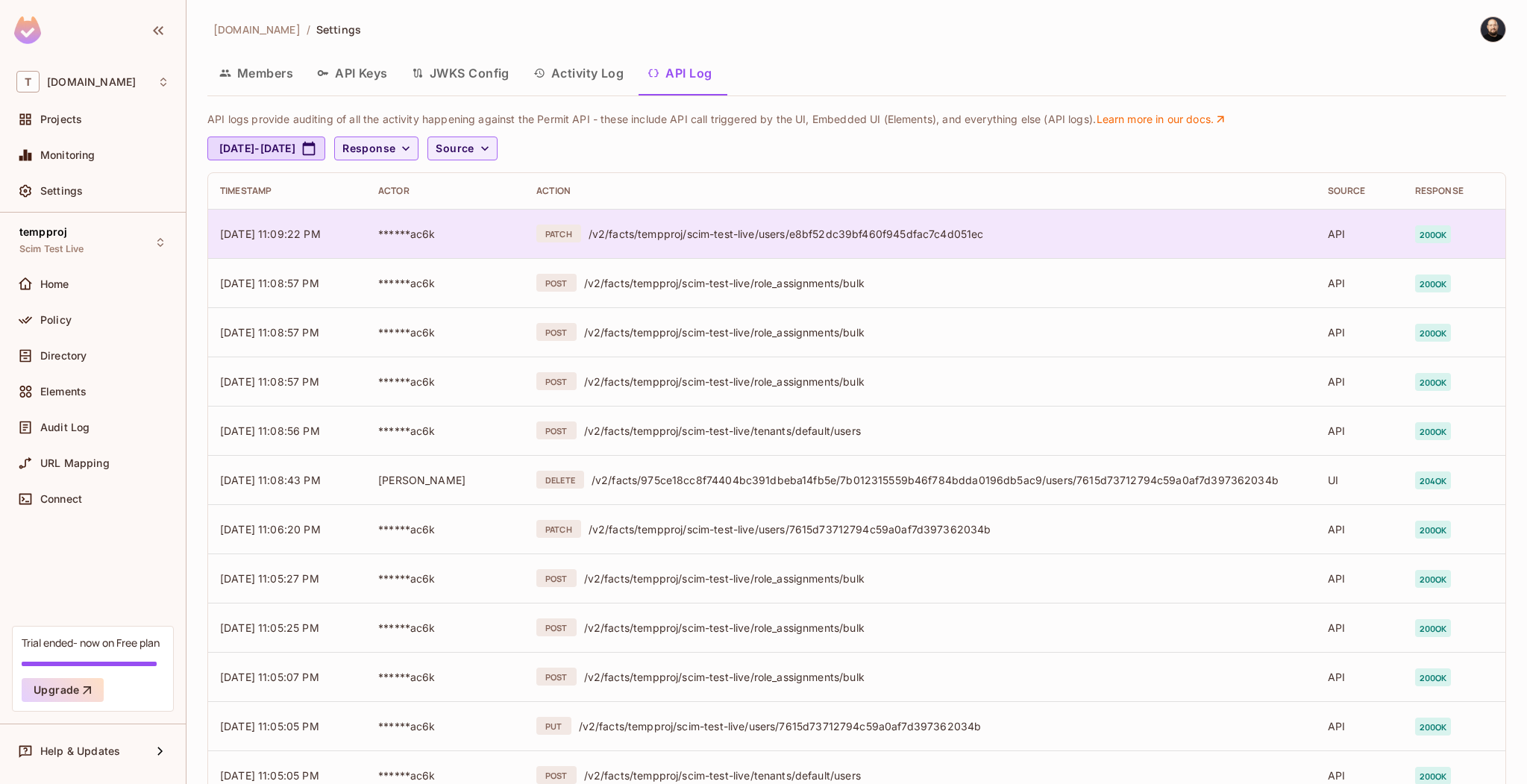
click at [498, 235] on td "******ac6k" at bounding box center [446, 233] width 158 height 49
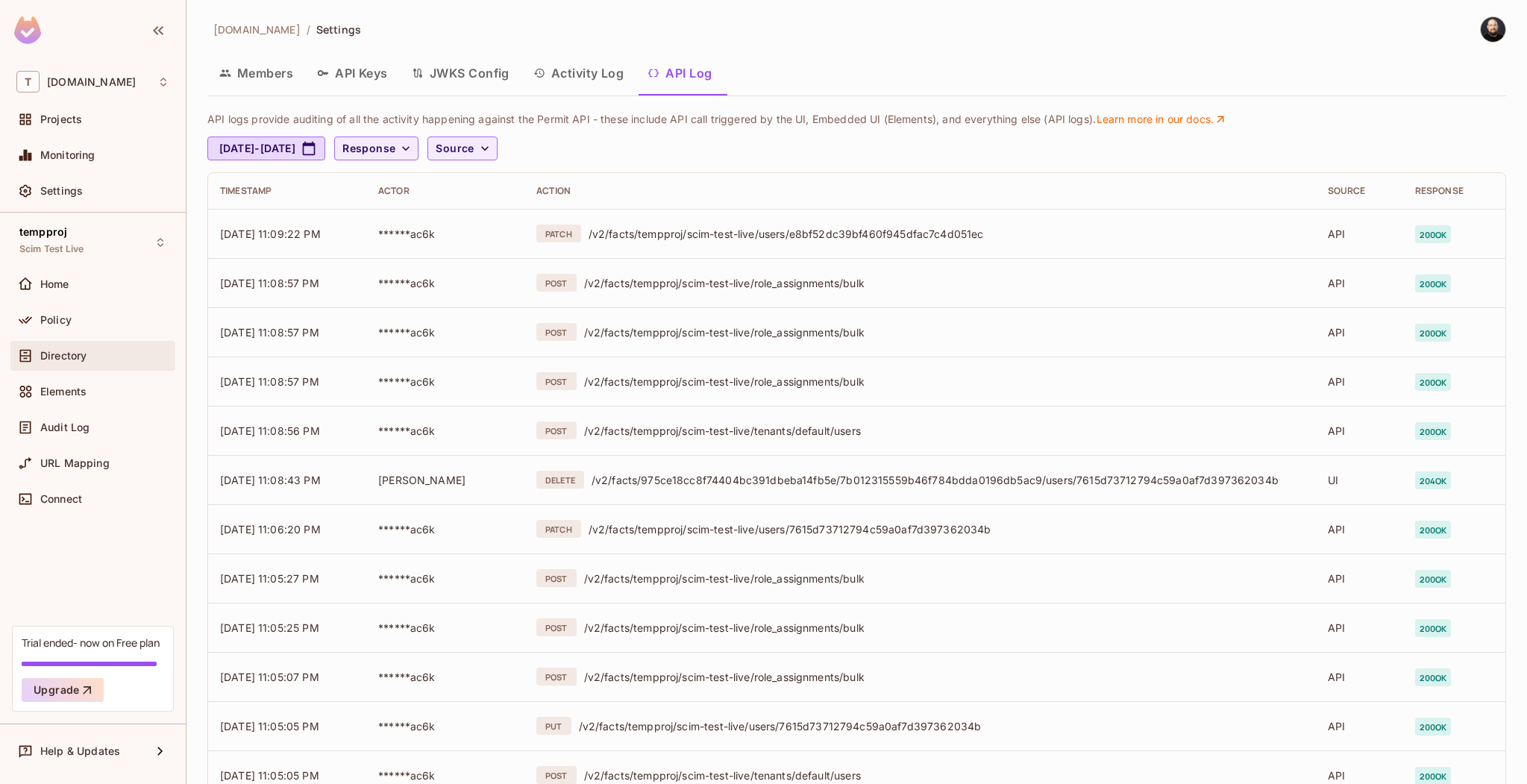
click at [92, 360] on div "Directory" at bounding box center [104, 355] width 129 height 12
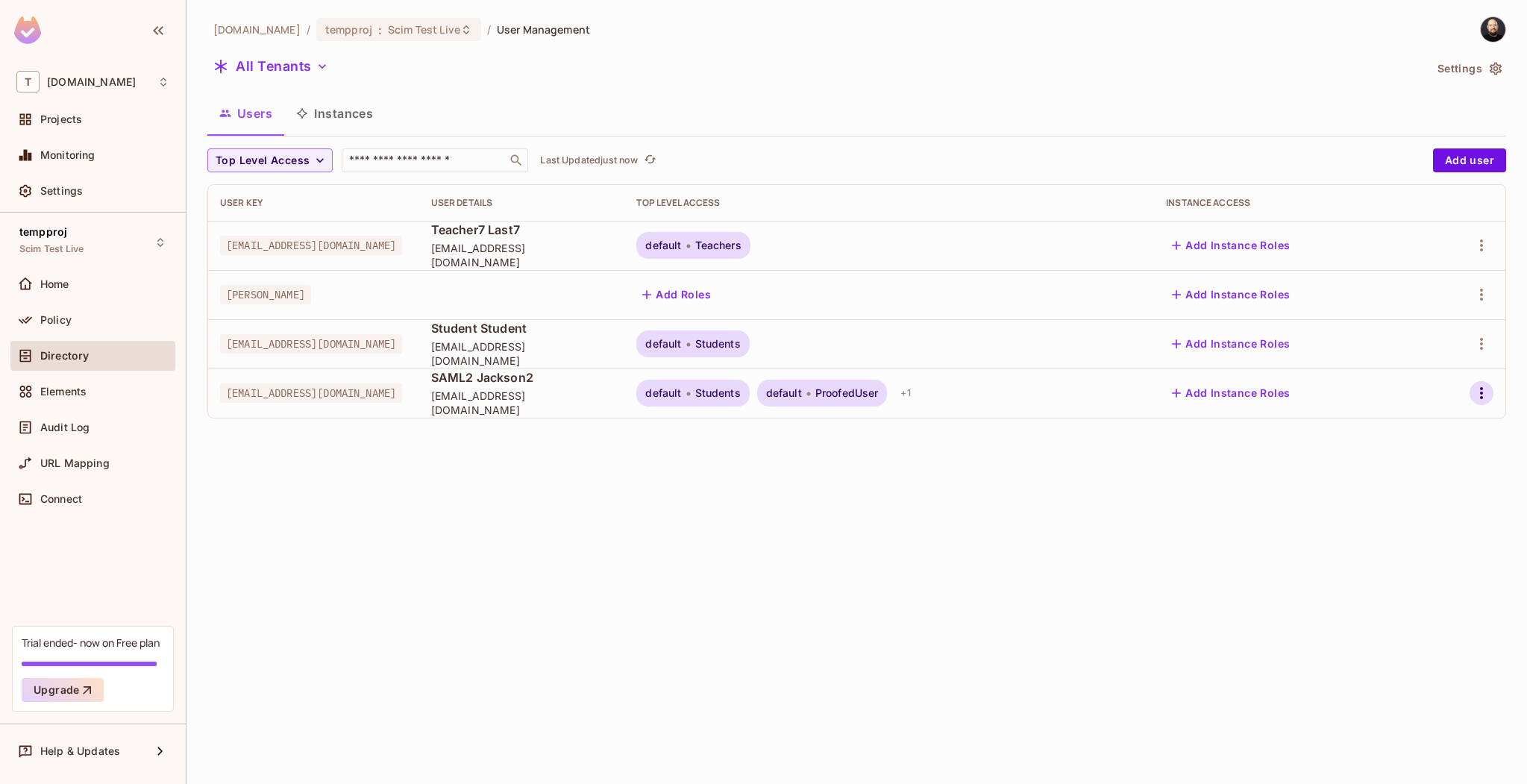
click at [1474, 392] on icon "button" at bounding box center [1481, 392] width 18 height 18
click at [1411, 531] on div "Delete User" at bounding box center [1414, 525] width 59 height 15
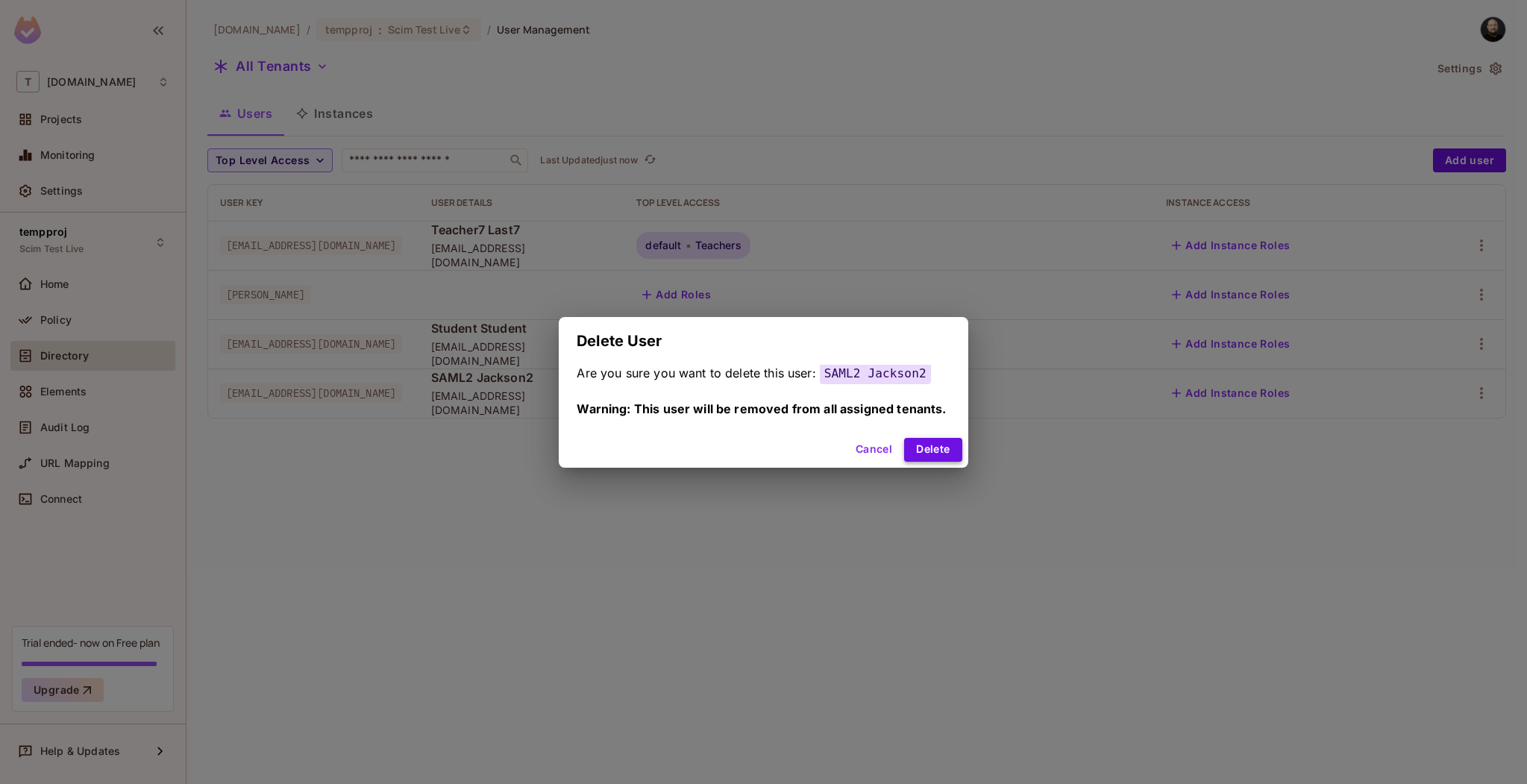
click at [943, 453] on button "Delete" at bounding box center [933, 450] width 58 height 24
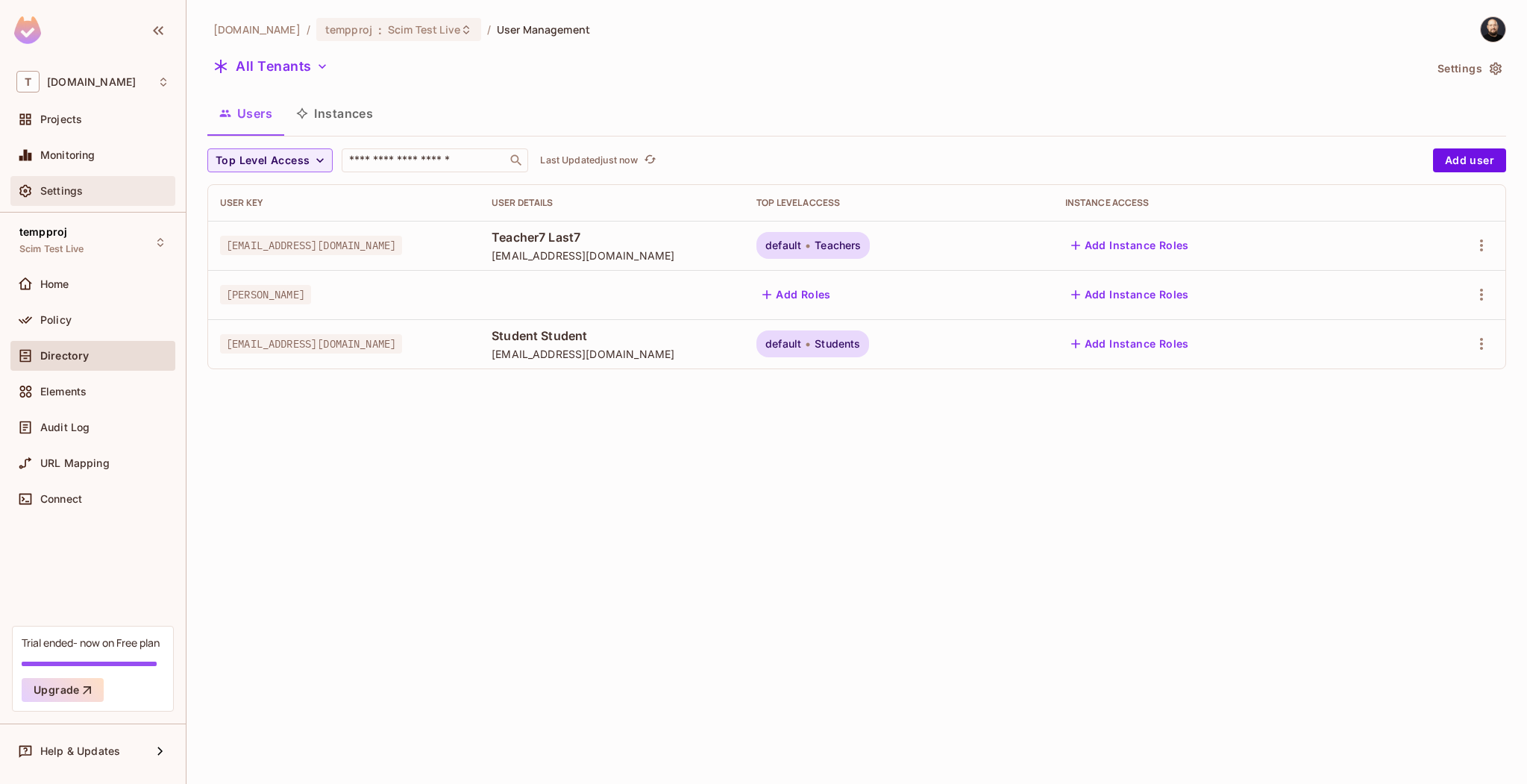
click at [89, 200] on div "Settings" at bounding box center [93, 191] width 153 height 18
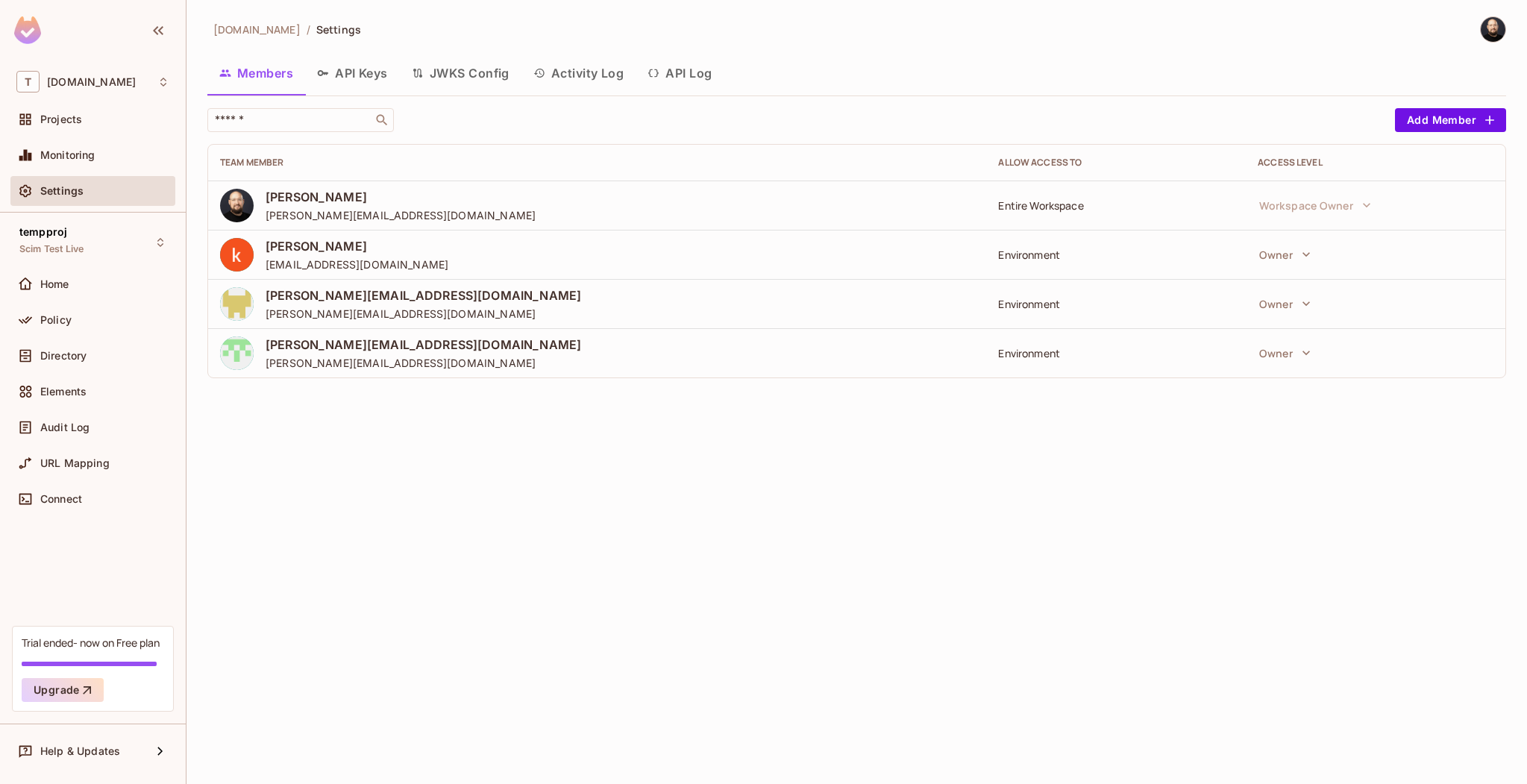
click at [677, 68] on button "API Log" at bounding box center [679, 73] width 88 height 37
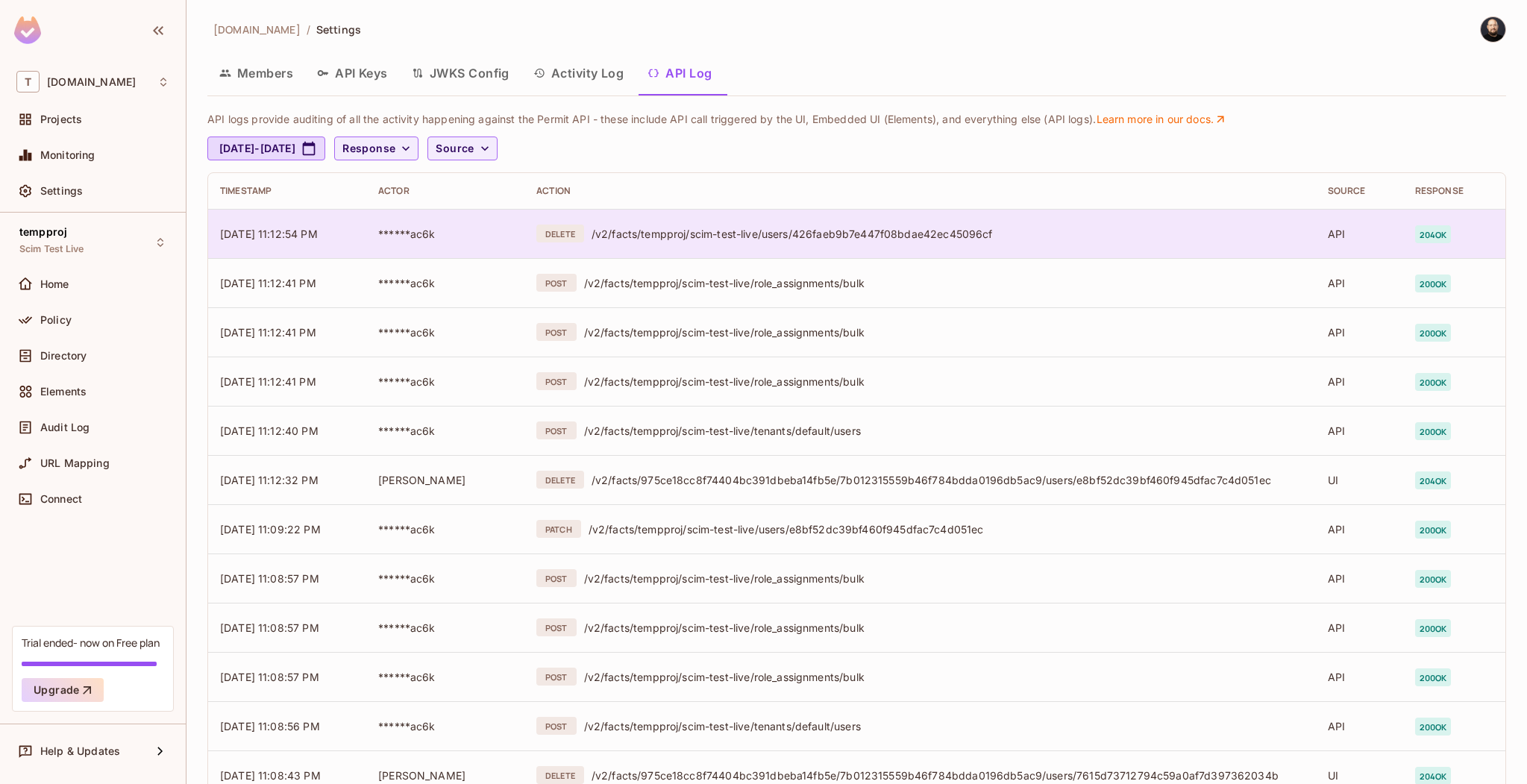
click at [647, 240] on div "/v2/facts/tempproj/scim-test-live/users/426faeb9b7e447f08bdae42ec45096cf" at bounding box center [948, 233] width 713 height 14
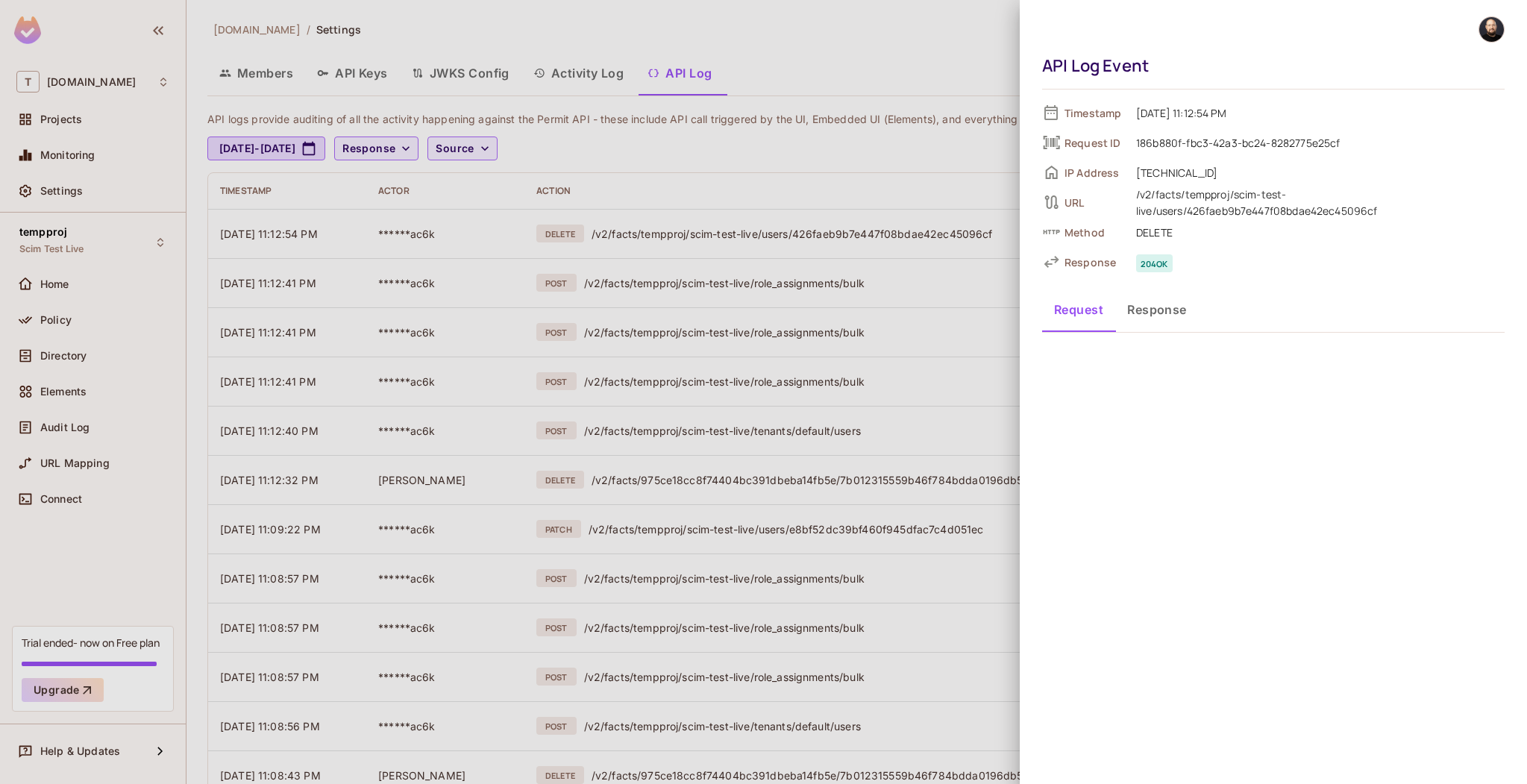
click at [816, 191] on div at bounding box center [763, 392] width 1527 height 784
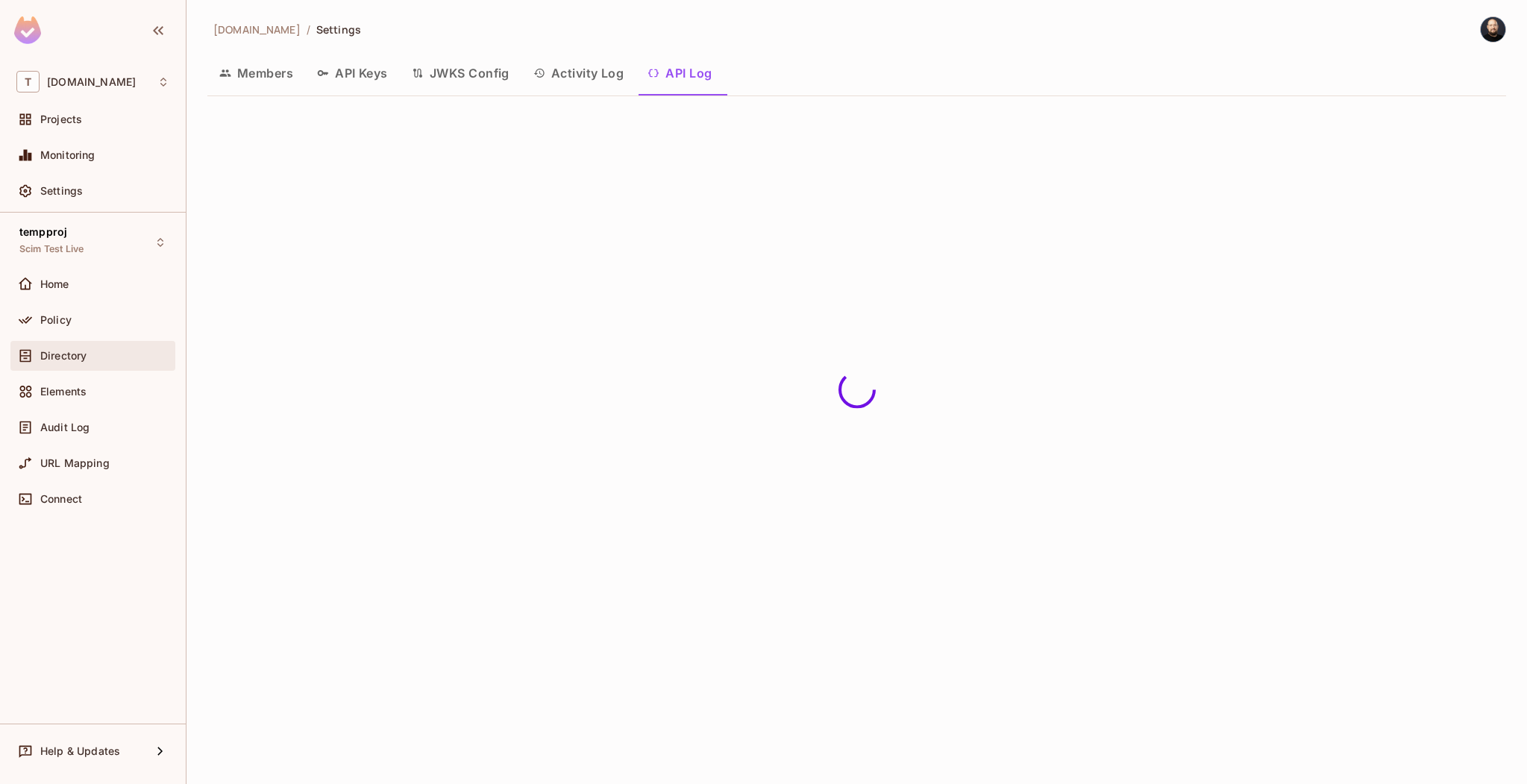
click at [78, 355] on span "Directory" at bounding box center [63, 355] width 47 height 12
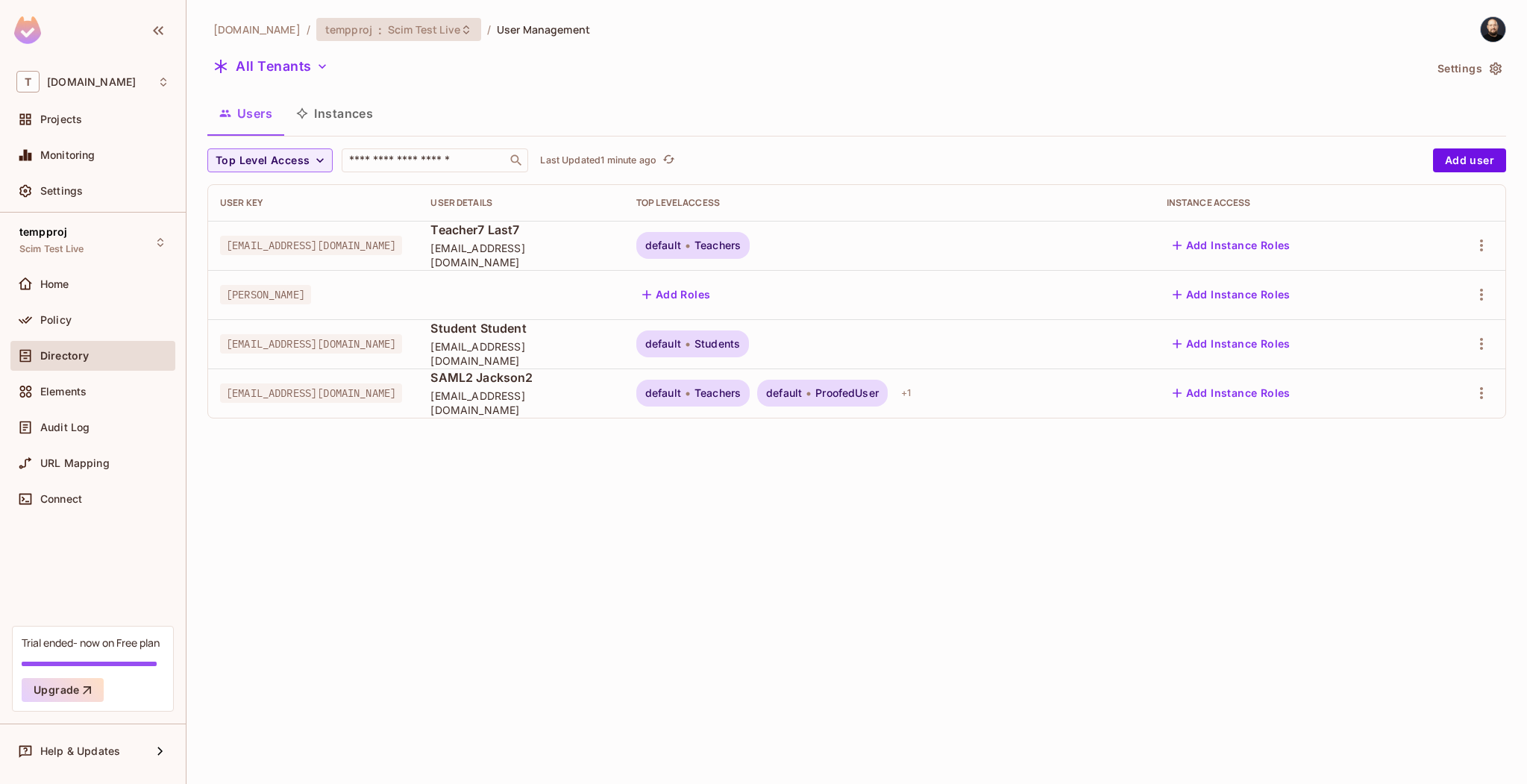
click at [393, 29] on span "Scim Test Live" at bounding box center [424, 29] width 73 height 14
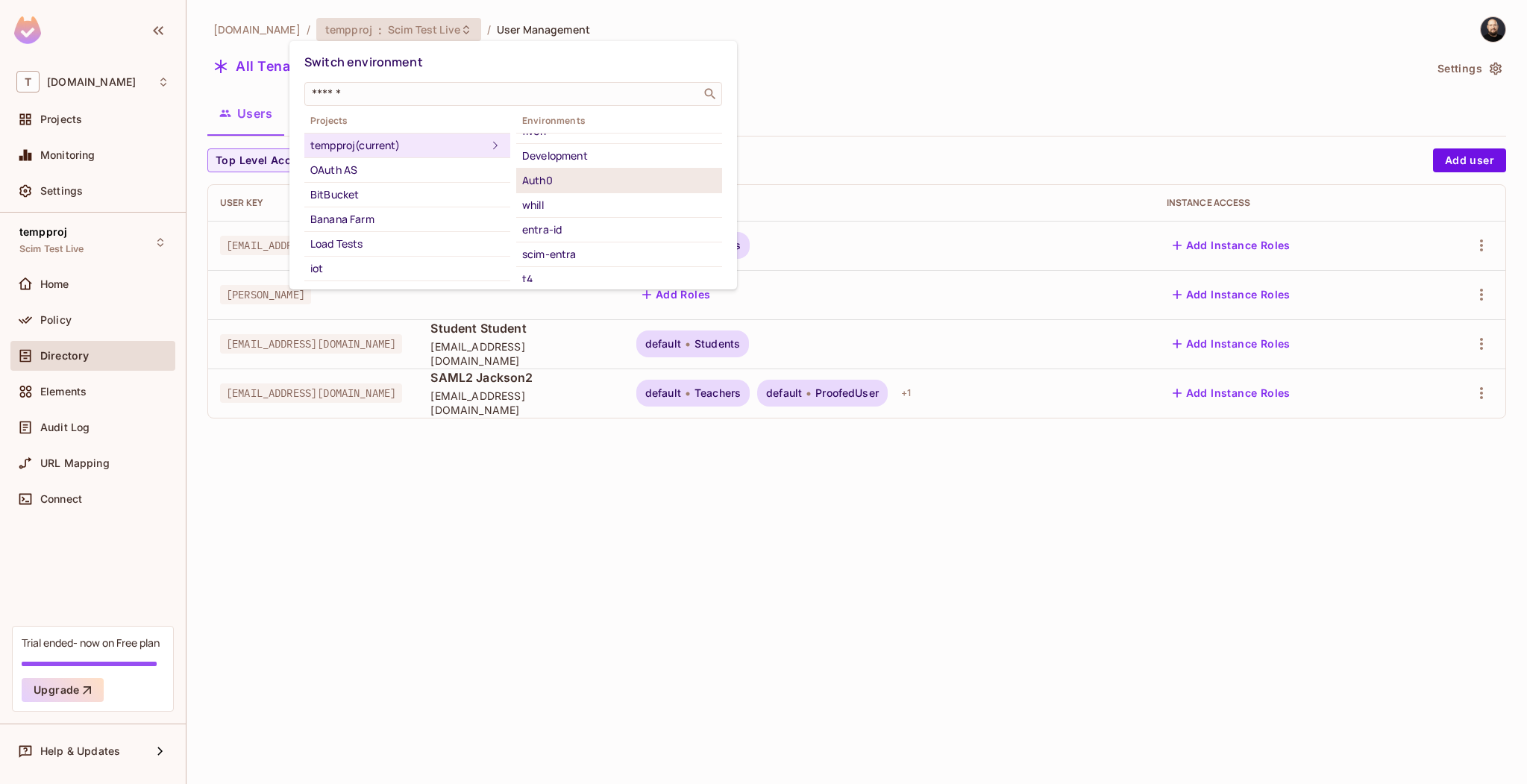
scroll to position [94, 0]
click at [567, 219] on div "entra-id" at bounding box center [619, 223] width 194 height 18
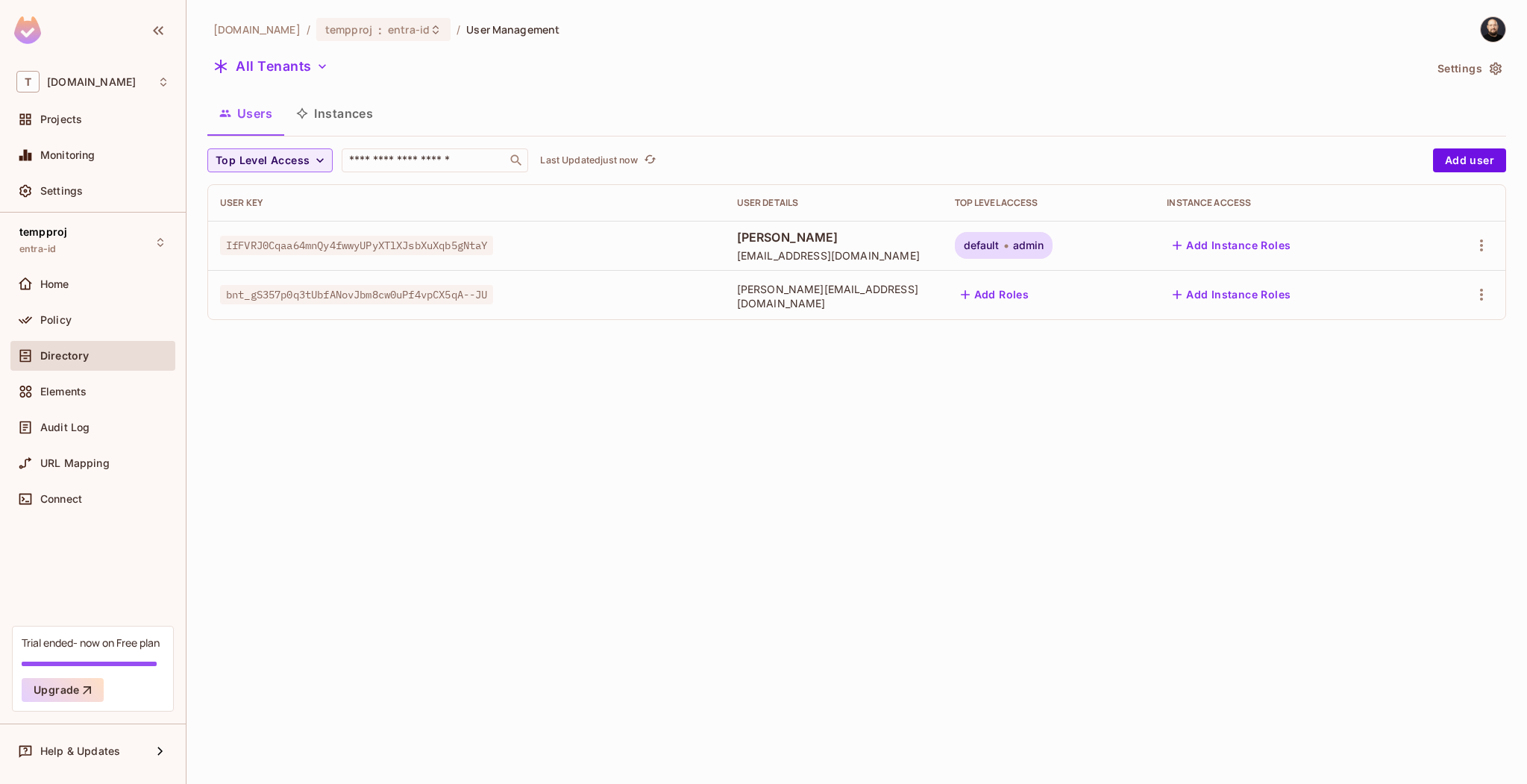
click at [646, 344] on div "tk-permit.io / tempproj : entra-id / User Management All Tenants Settings Users…" at bounding box center [856, 392] width 1341 height 784
click at [388, 30] on span "entra-id" at bounding box center [409, 29] width 42 height 14
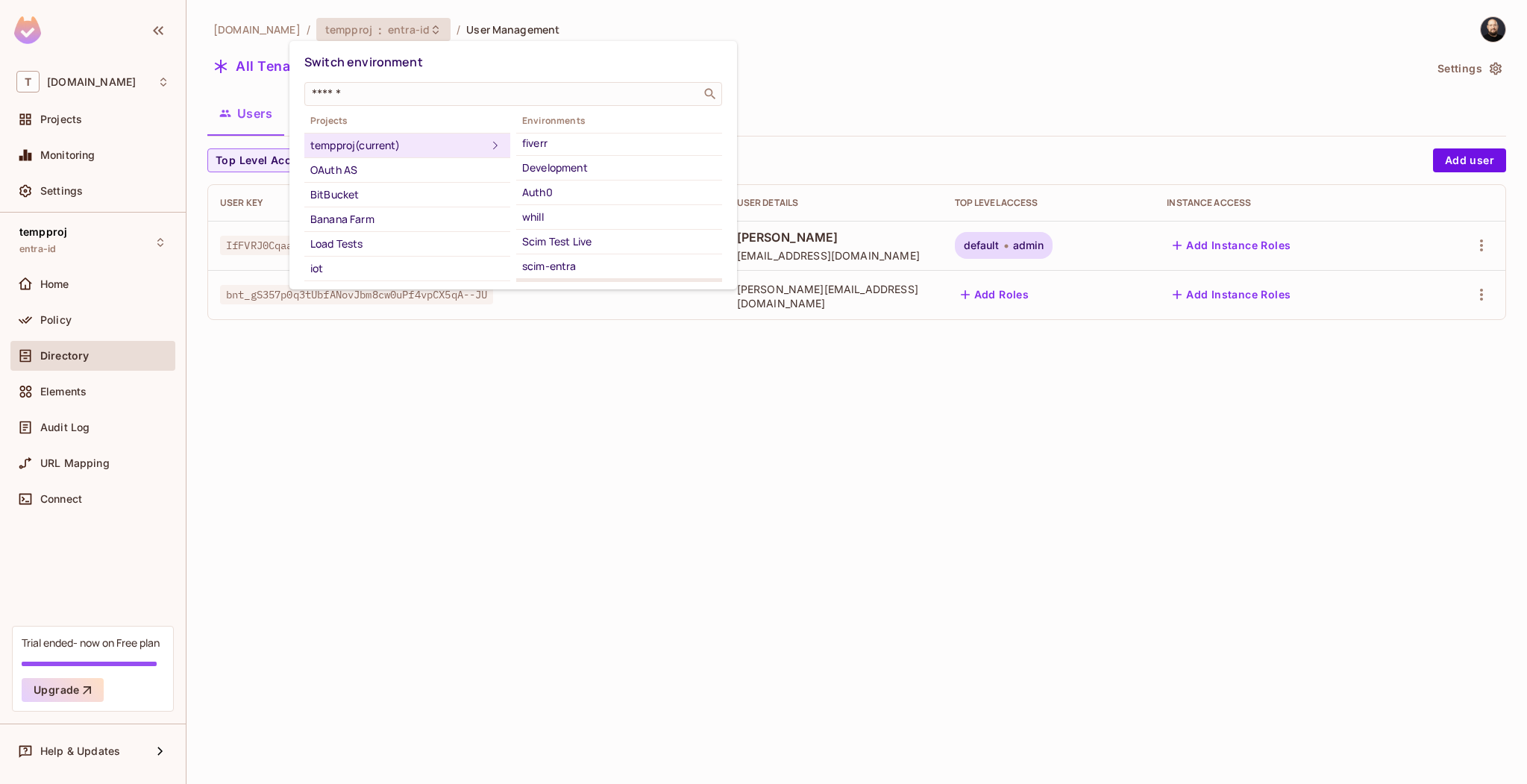
scroll to position [169, 0]
click at [635, 175] on div "scim-entra" at bounding box center [619, 172] width 194 height 18
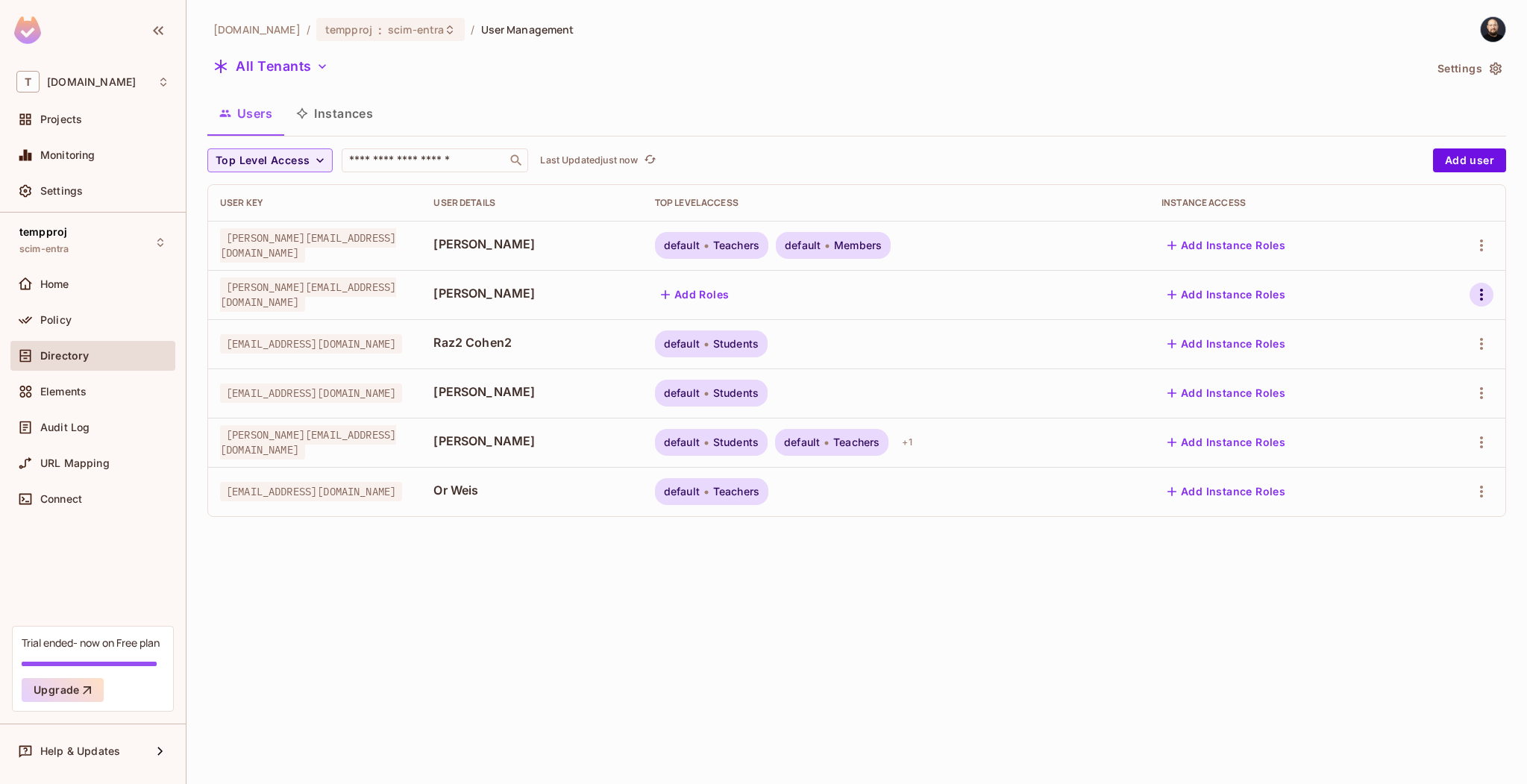
click at [1474, 301] on icon "button" at bounding box center [1481, 294] width 18 height 18
click at [1395, 422] on div "Delete User" at bounding box center [1414, 427] width 59 height 15
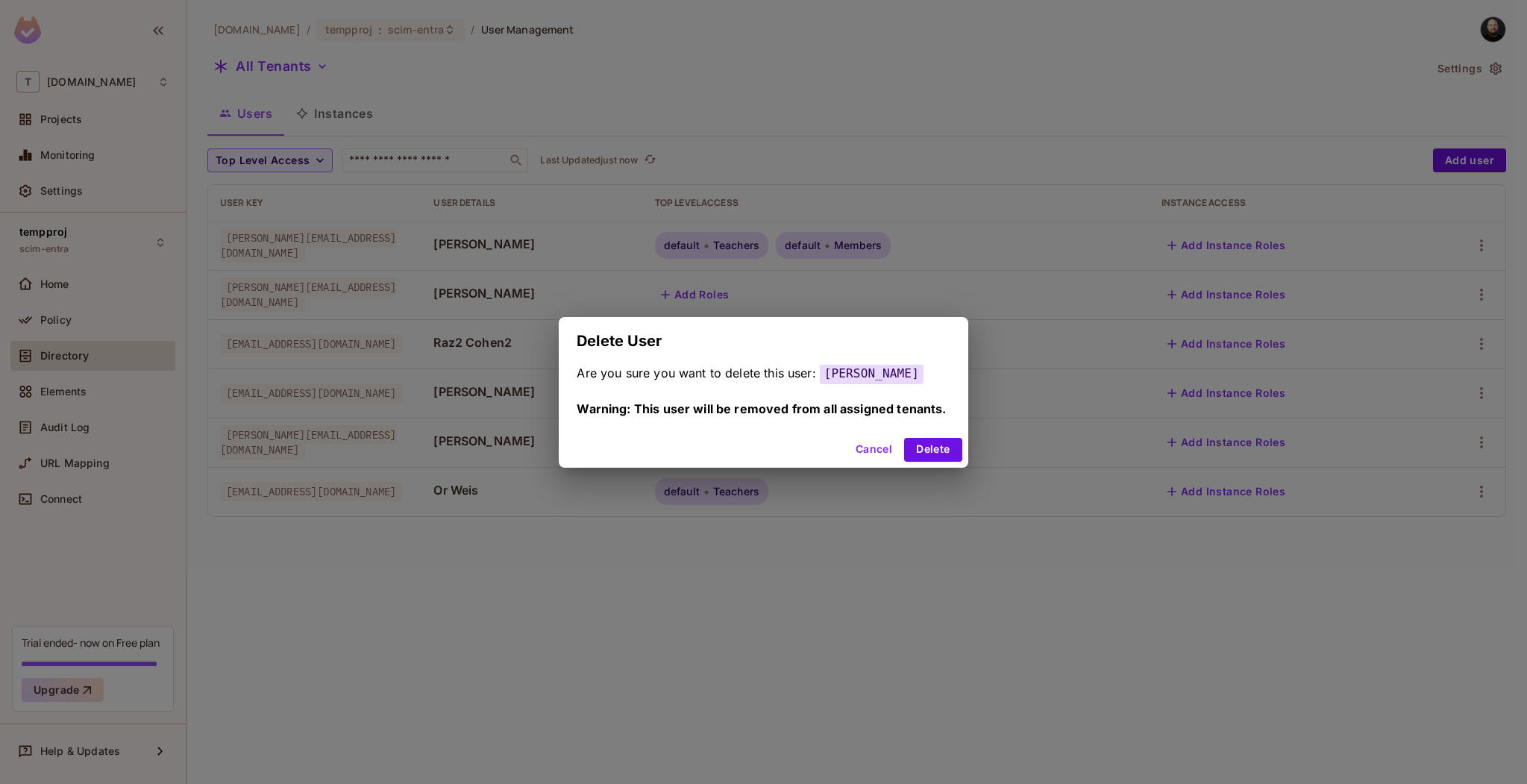
click at [882, 444] on button "Cancel" at bounding box center [874, 450] width 48 height 24
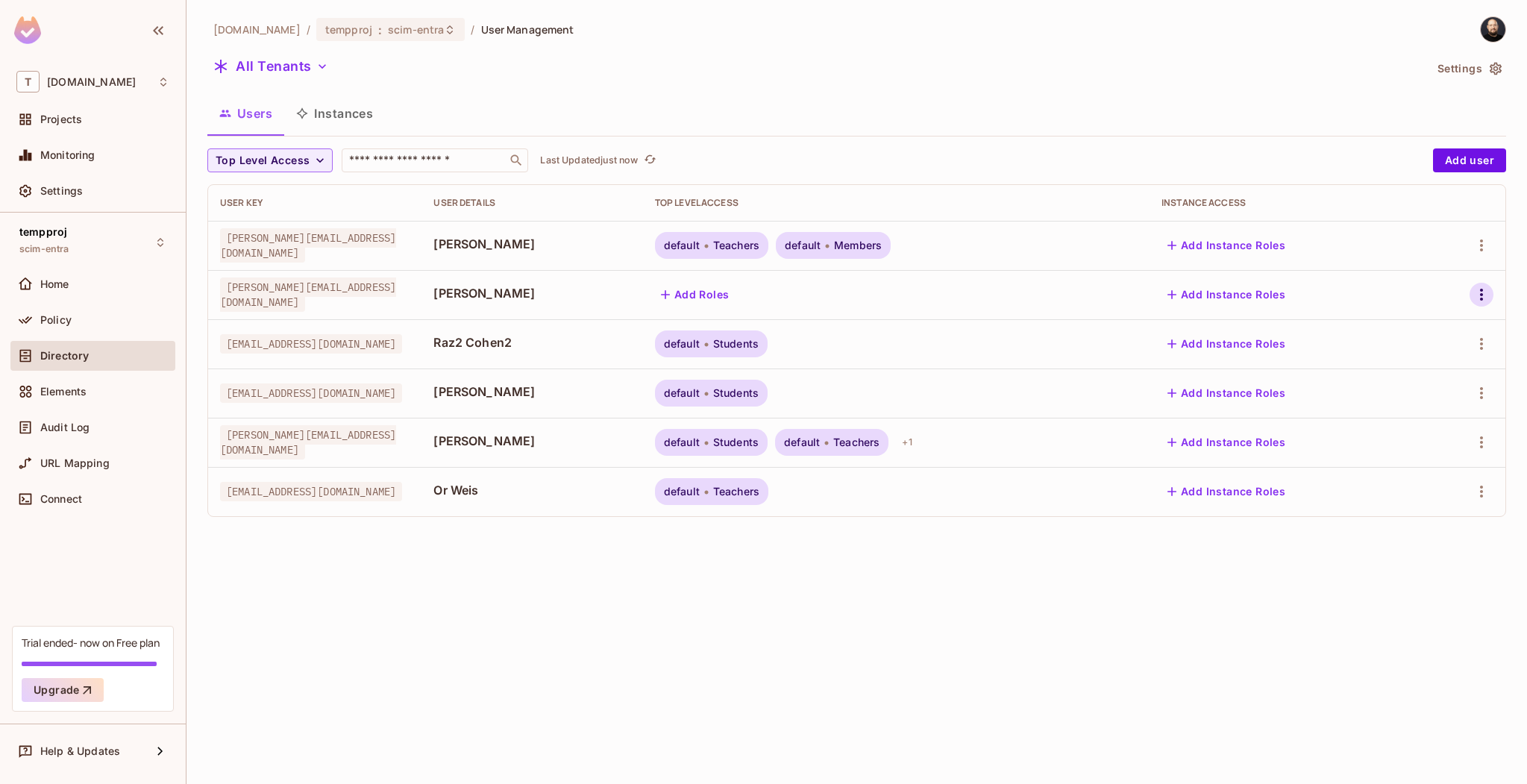
click at [1485, 290] on icon "button" at bounding box center [1481, 294] width 18 height 18
click at [1419, 393] on div "Edit Attributes" at bounding box center [1422, 394] width 74 height 15
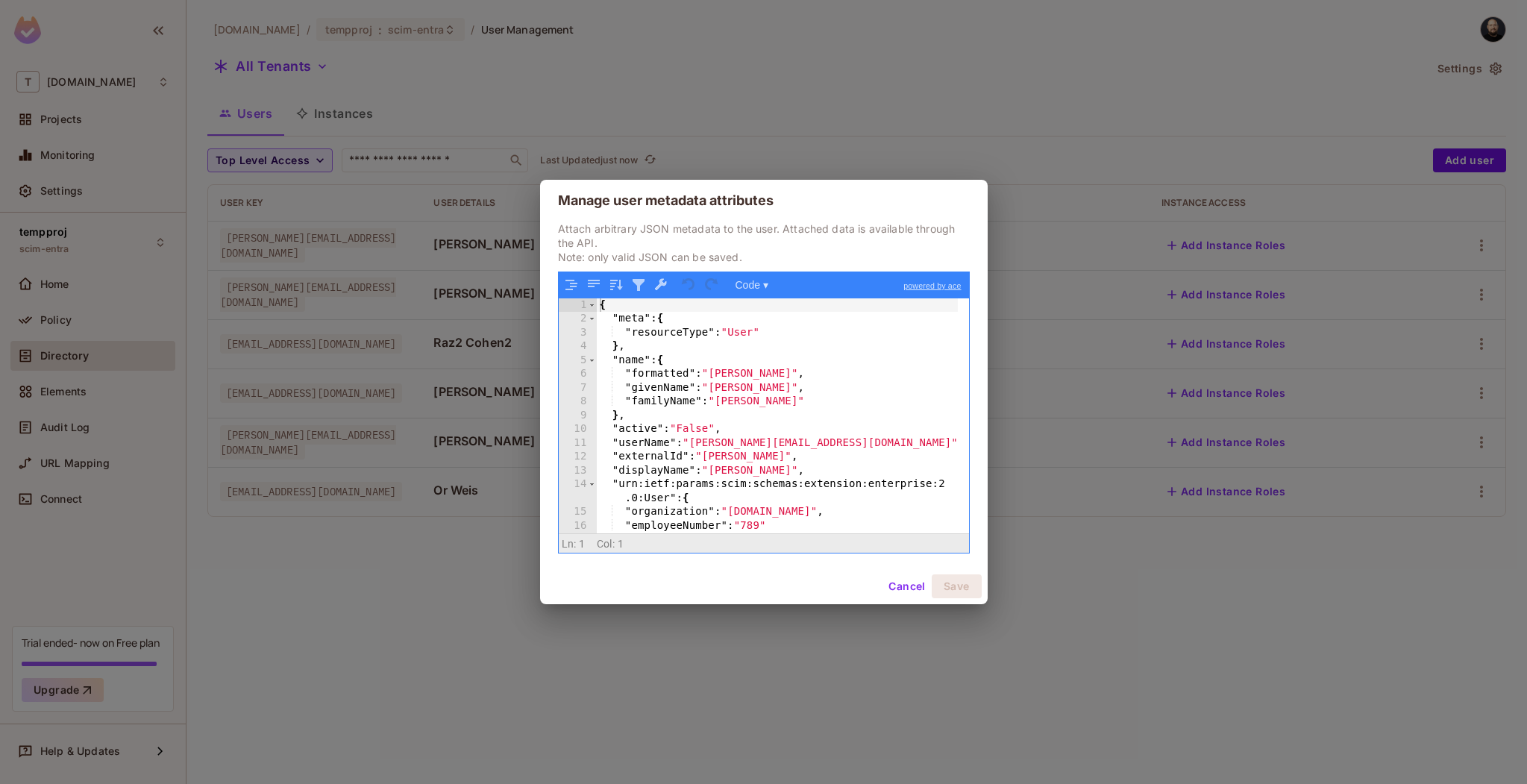
click at [900, 596] on button "Cancel" at bounding box center [907, 586] width 48 height 24
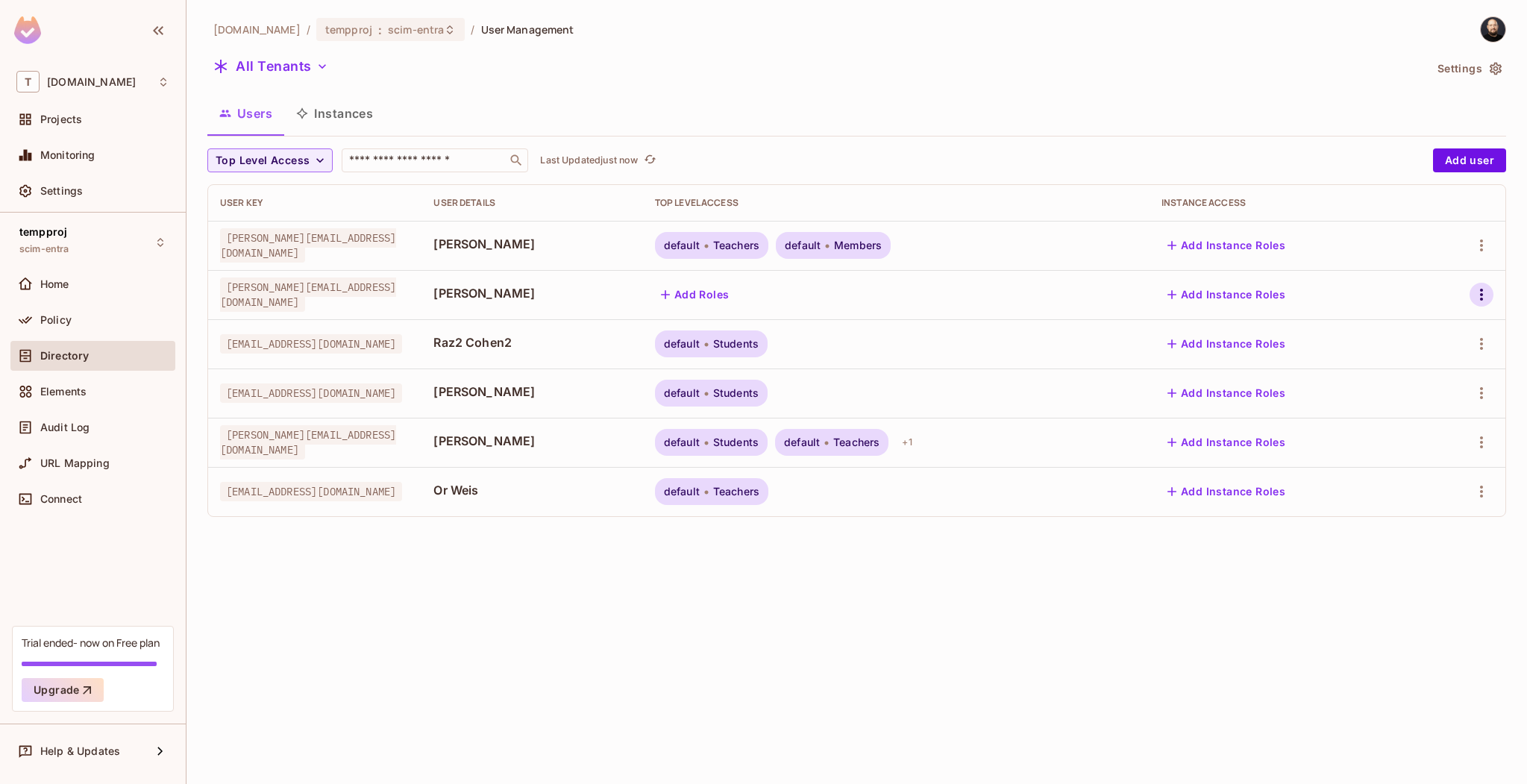
click at [1480, 295] on icon "button" at bounding box center [1481, 294] width 3 height 12
click at [1425, 432] on div "Delete User" at bounding box center [1414, 427] width 59 height 15
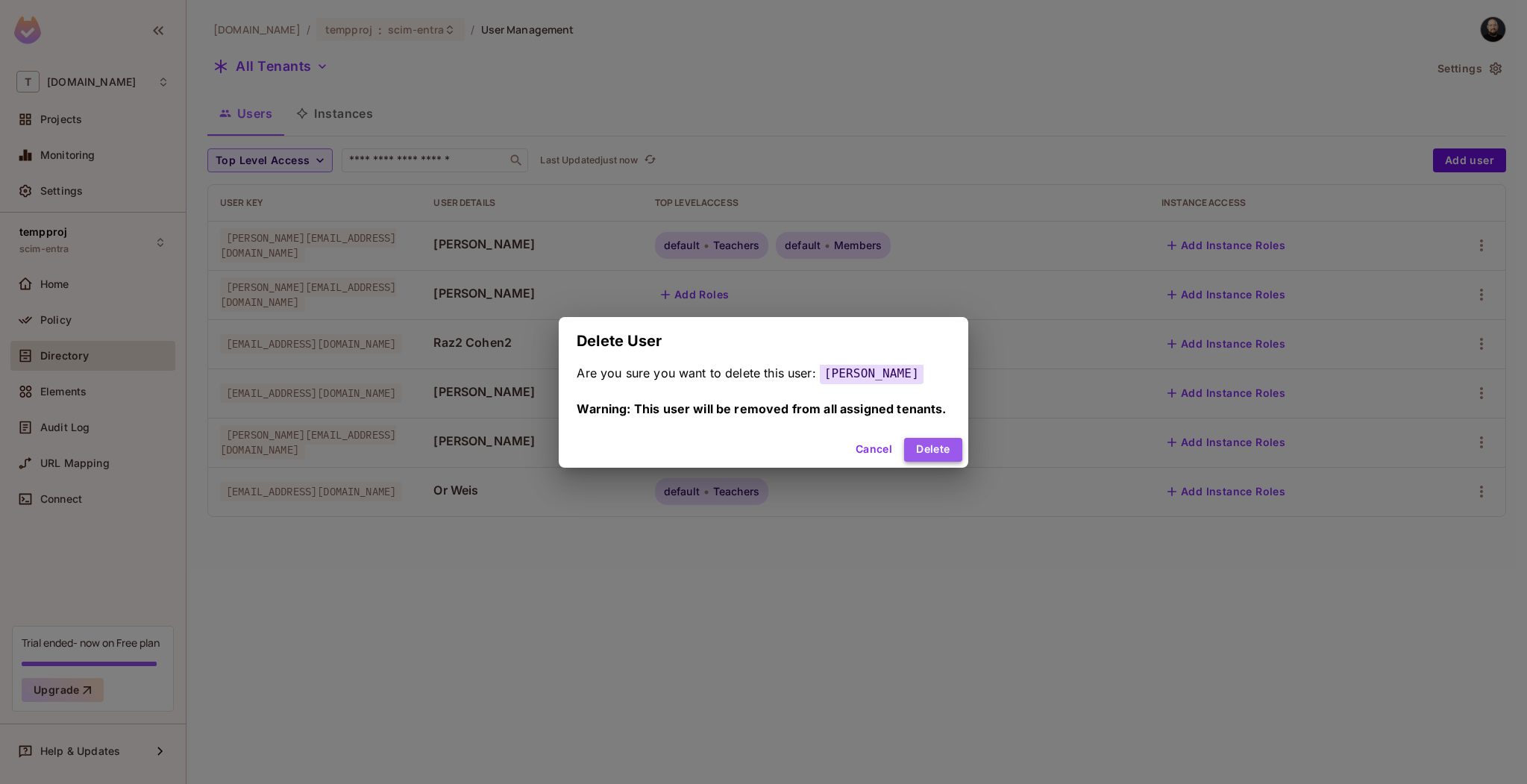
click at [939, 454] on button "Delete" at bounding box center [933, 450] width 58 height 24
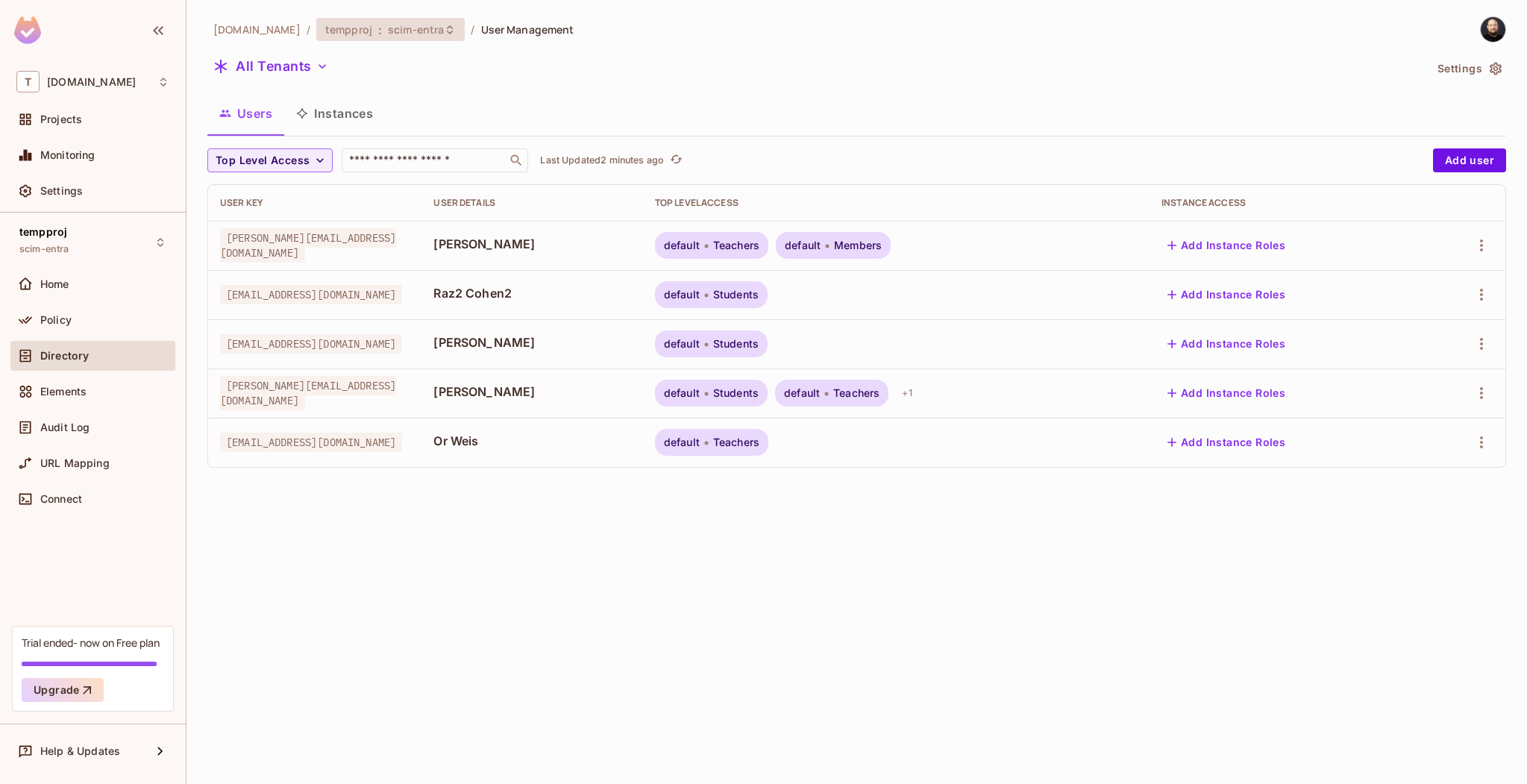
click at [395, 30] on span "scim-entra" at bounding box center [416, 29] width 56 height 14
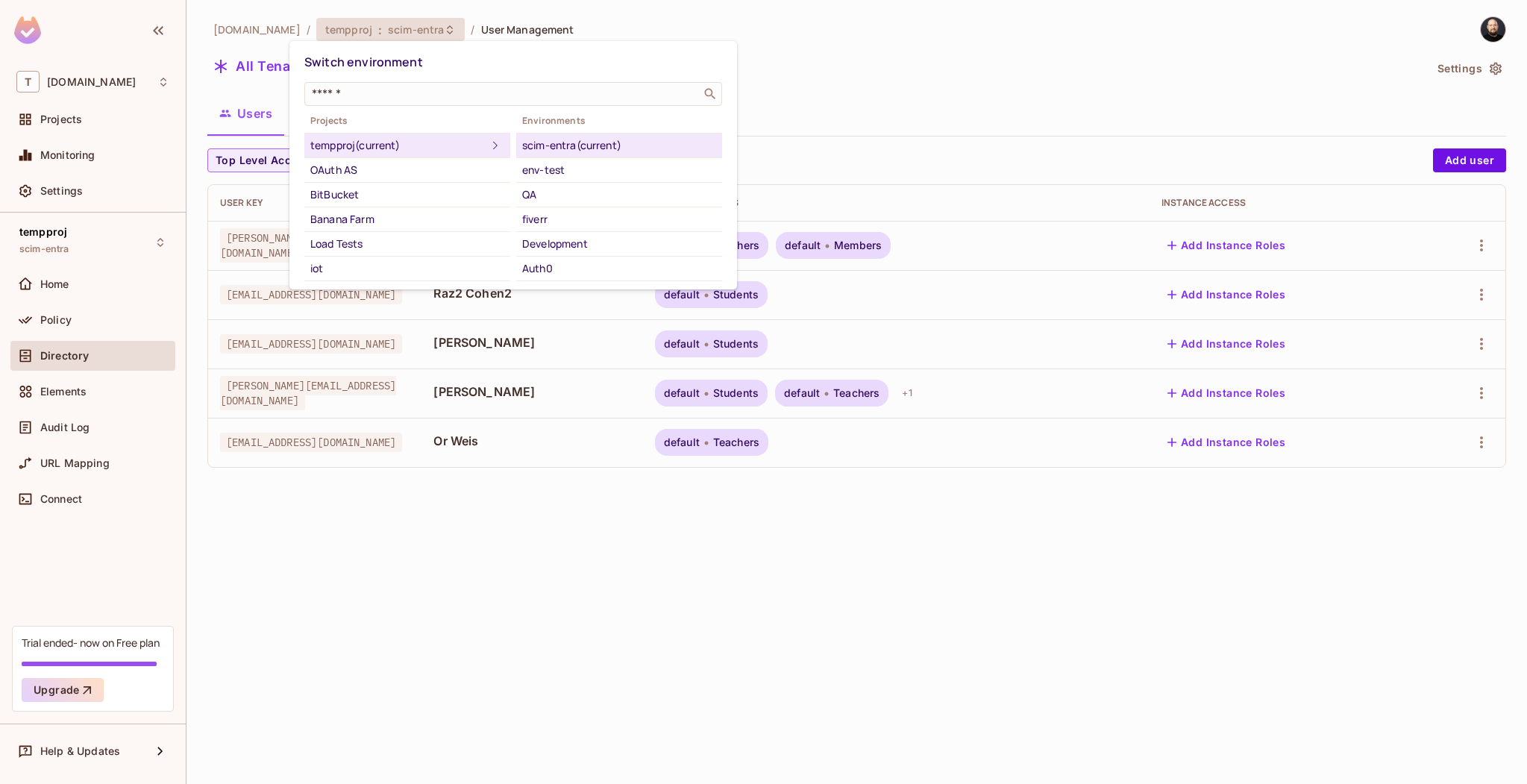
click at [67, 135] on div at bounding box center [763, 392] width 1527 height 784
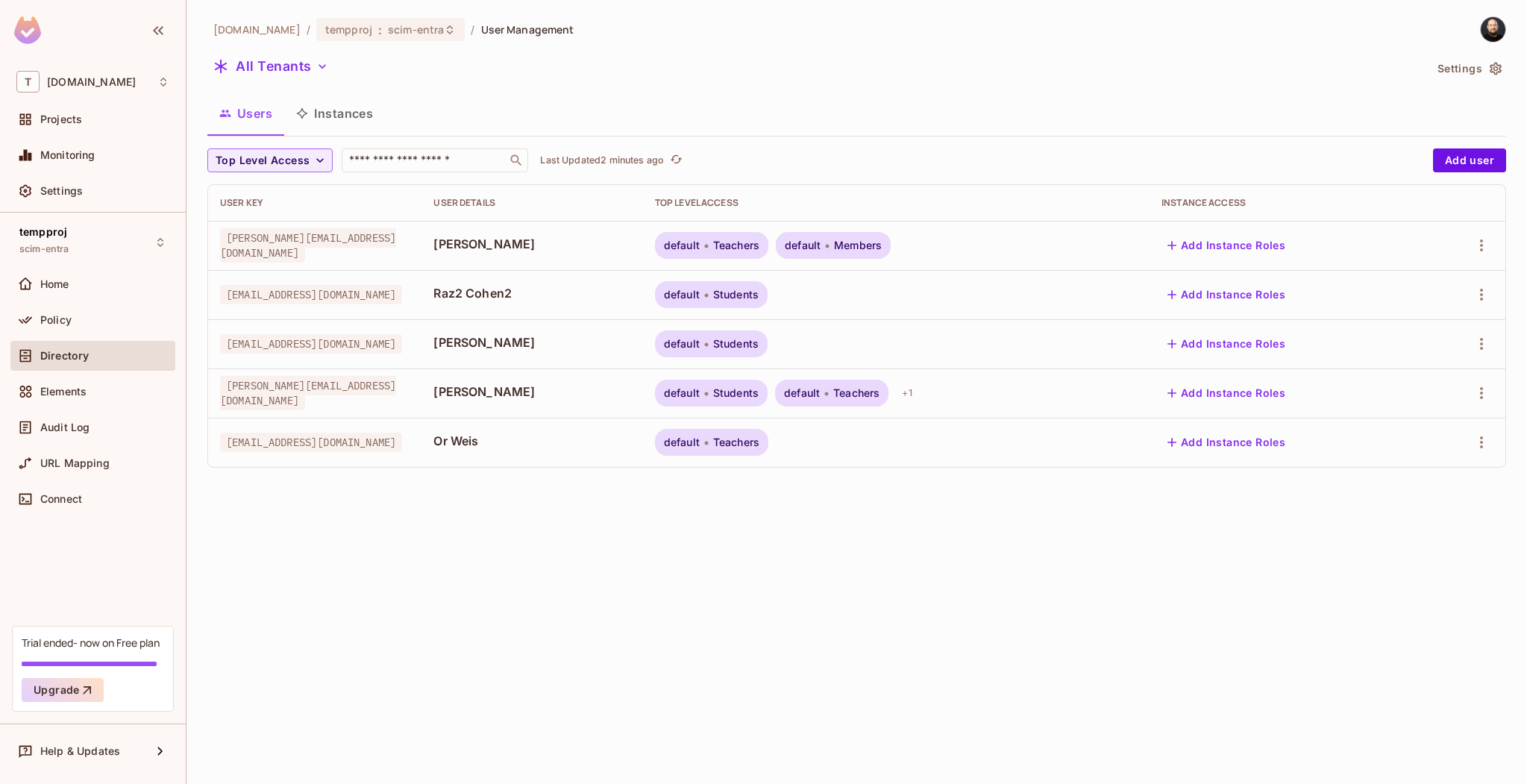
click at [71, 120] on div "Switch environment ​ Projects tempproj (current) OAuth AS BitBucket Banana Farm…" at bounding box center [763, 392] width 1527 height 784
click at [71, 120] on span "Projects" at bounding box center [60, 119] width 42 height 12
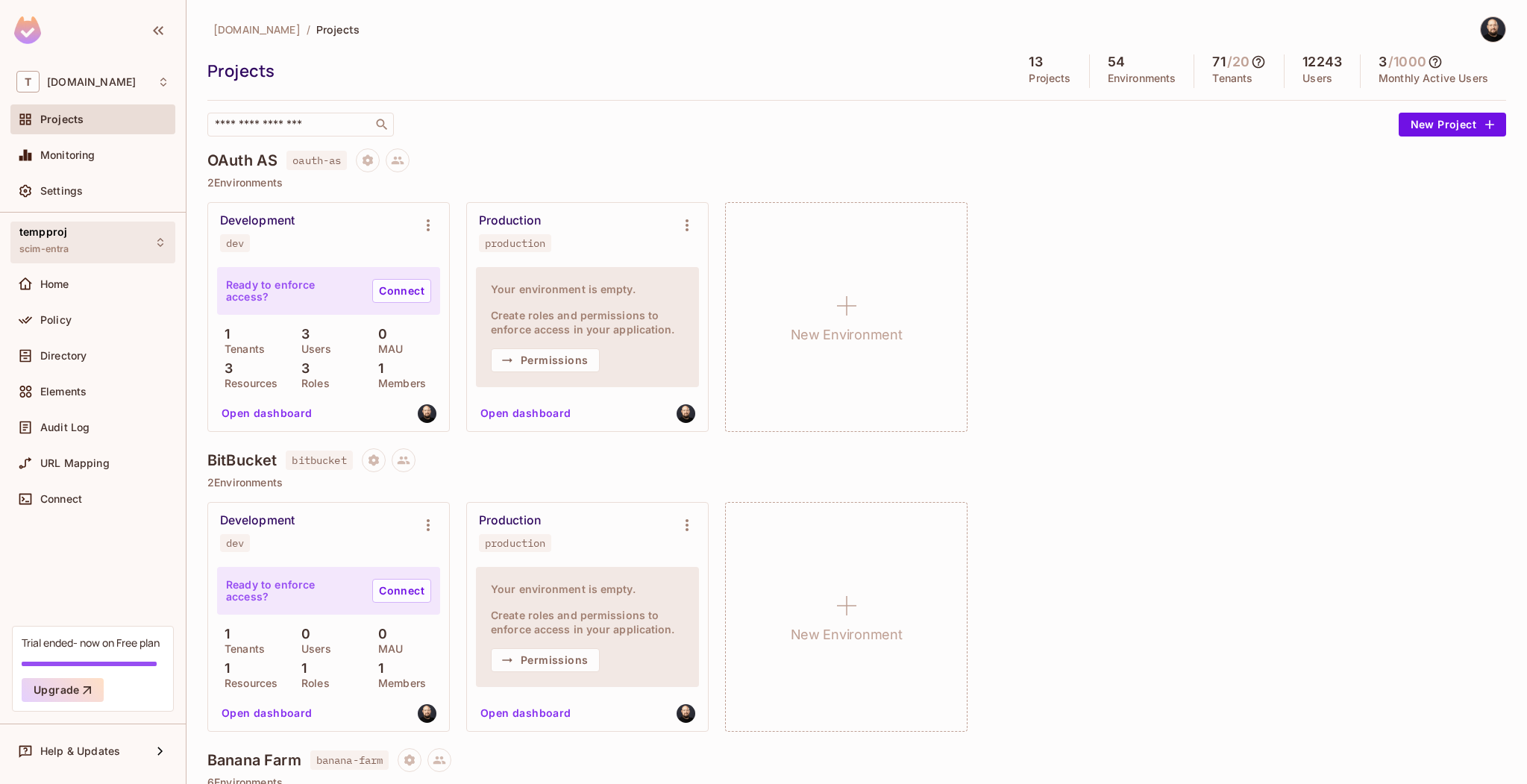
click at [110, 249] on div "tempproj scim-entra" at bounding box center [92, 242] width 165 height 41
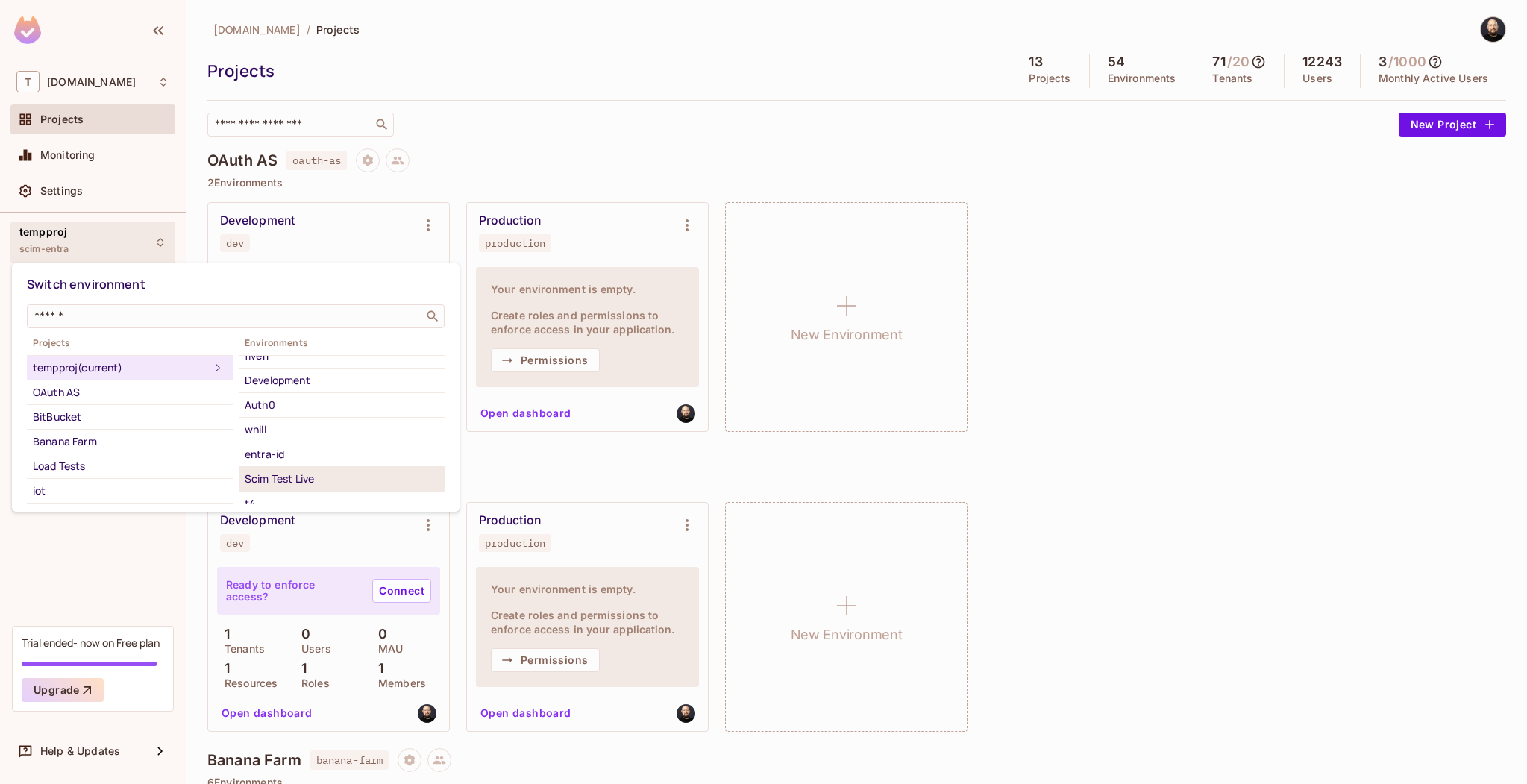
scroll to position [137, 0]
click at [280, 430] on div "Scim Test Live" at bounding box center [342, 428] width 194 height 18
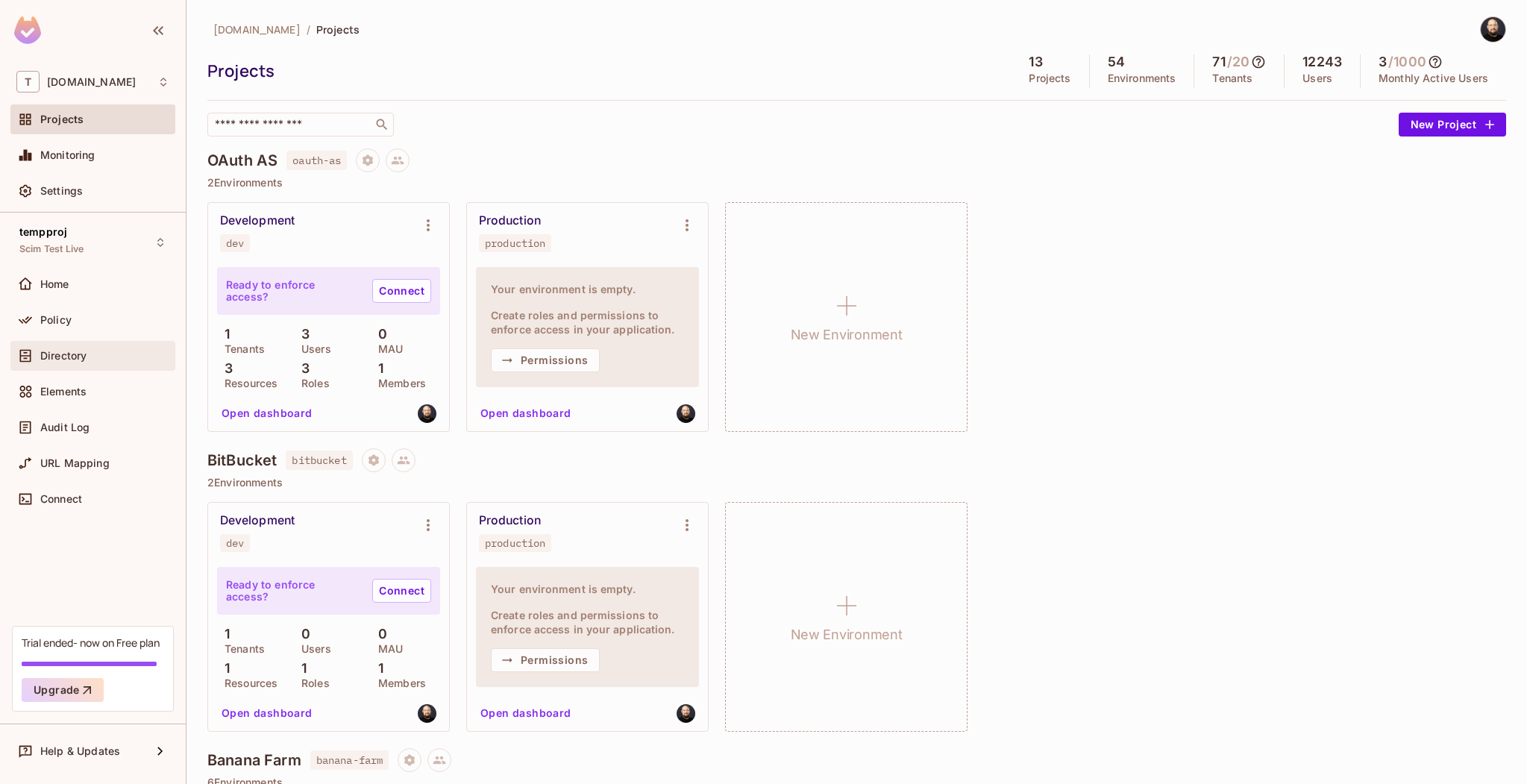
click at [60, 354] on span "Directory" at bounding box center [63, 355] width 47 height 12
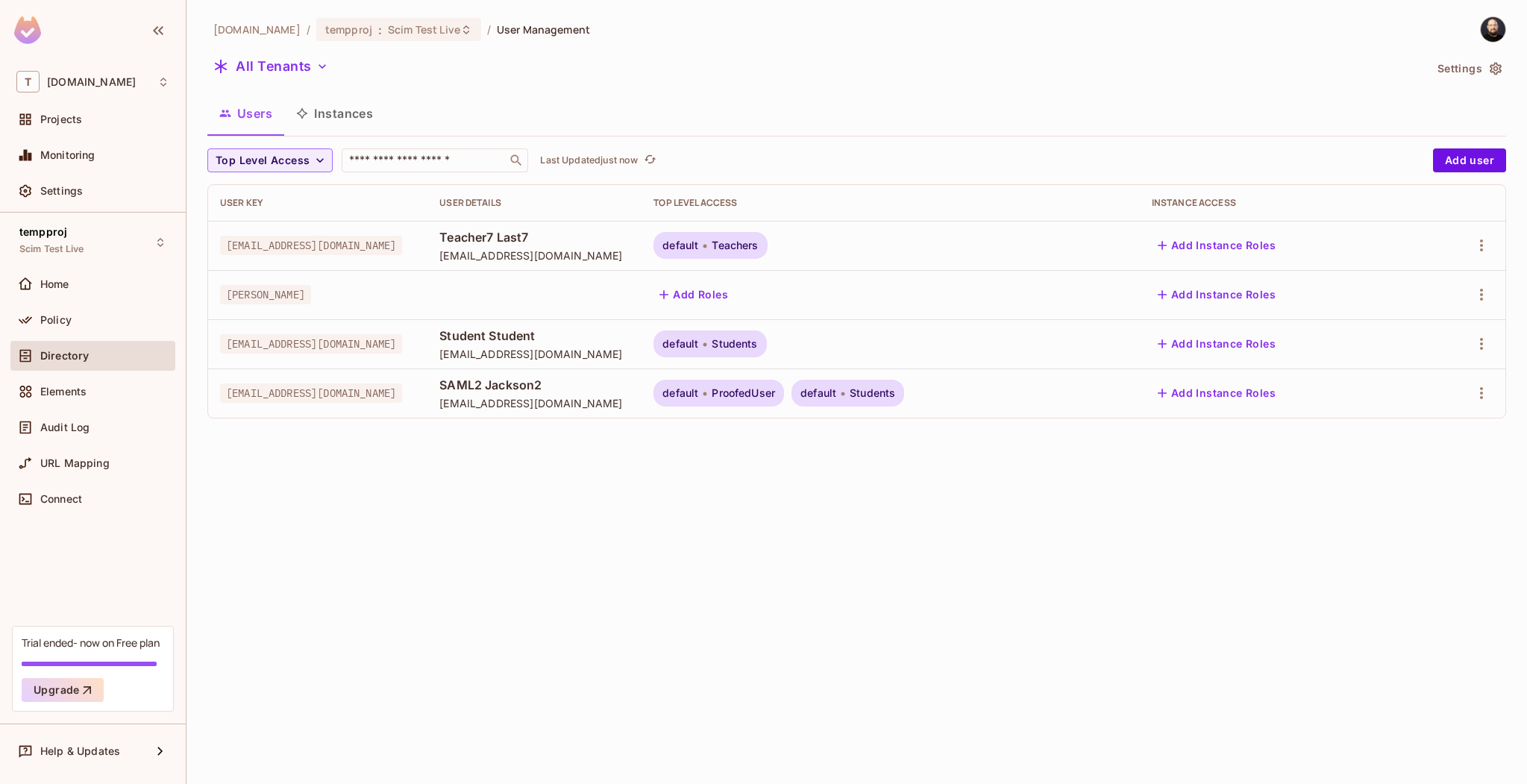
click at [524, 299] on td at bounding box center [534, 294] width 214 height 49
click at [1487, 293] on icon "button" at bounding box center [1481, 294] width 18 height 18
click at [1431, 429] on div "Delete User" at bounding box center [1414, 427] width 59 height 15
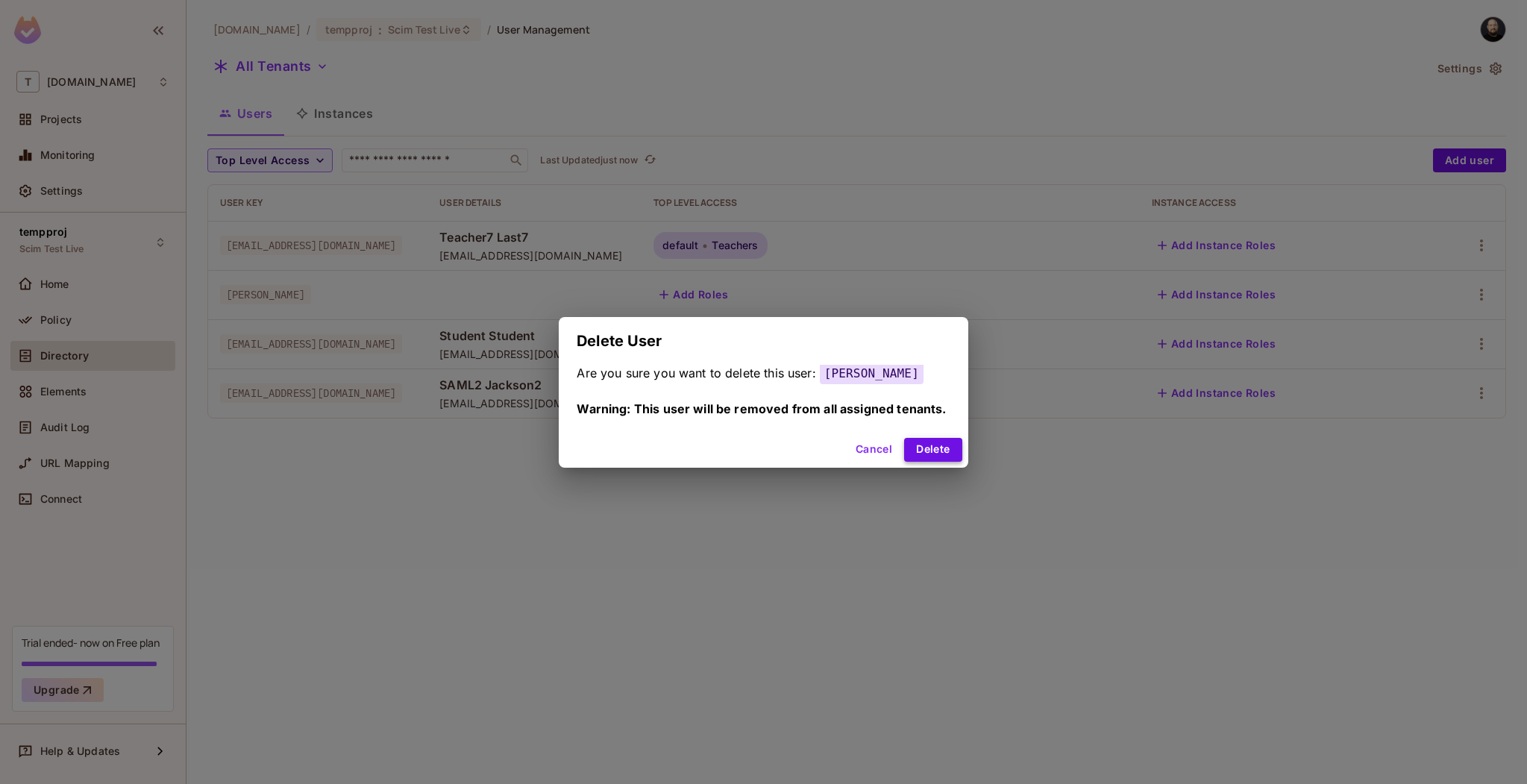
click at [925, 447] on button "Delete" at bounding box center [933, 450] width 58 height 24
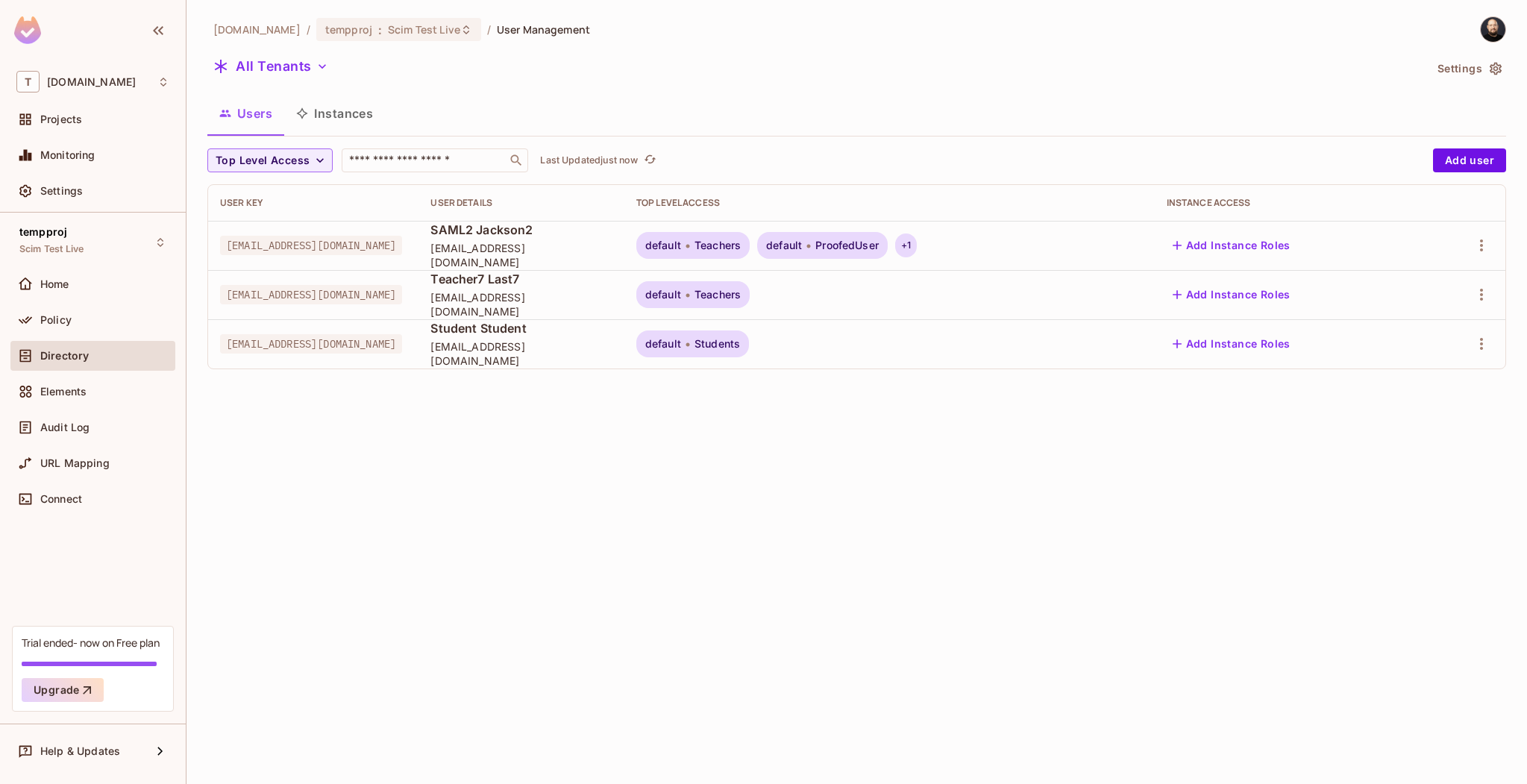
click at [917, 245] on div "+ 1" at bounding box center [905, 246] width 21 height 24
click at [1470, 246] on div at bounding box center [1464, 246] width 59 height 24
click at [1474, 246] on icon "button" at bounding box center [1481, 245] width 18 height 18
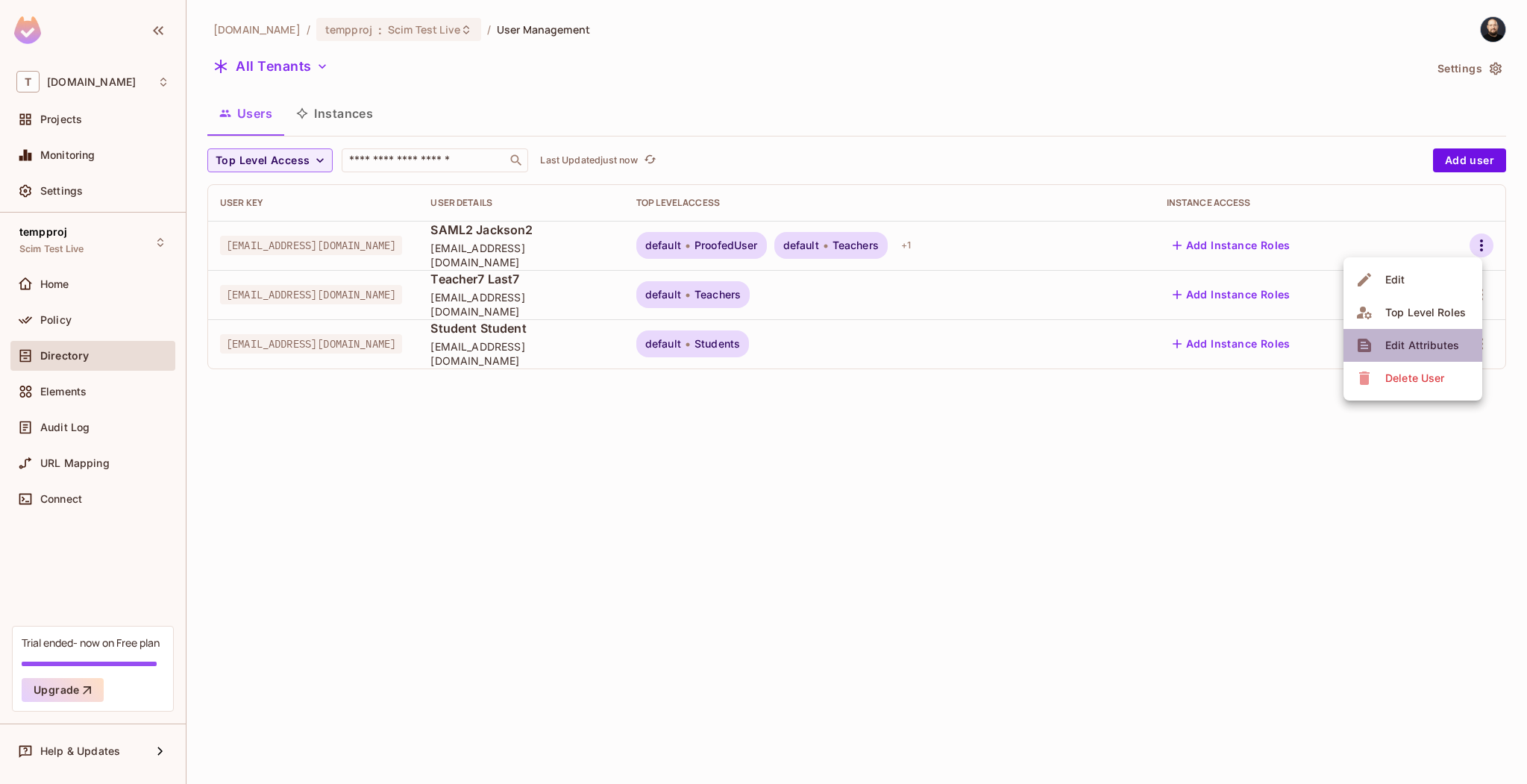
click at [1420, 344] on div "Edit Attributes" at bounding box center [1422, 345] width 74 height 15
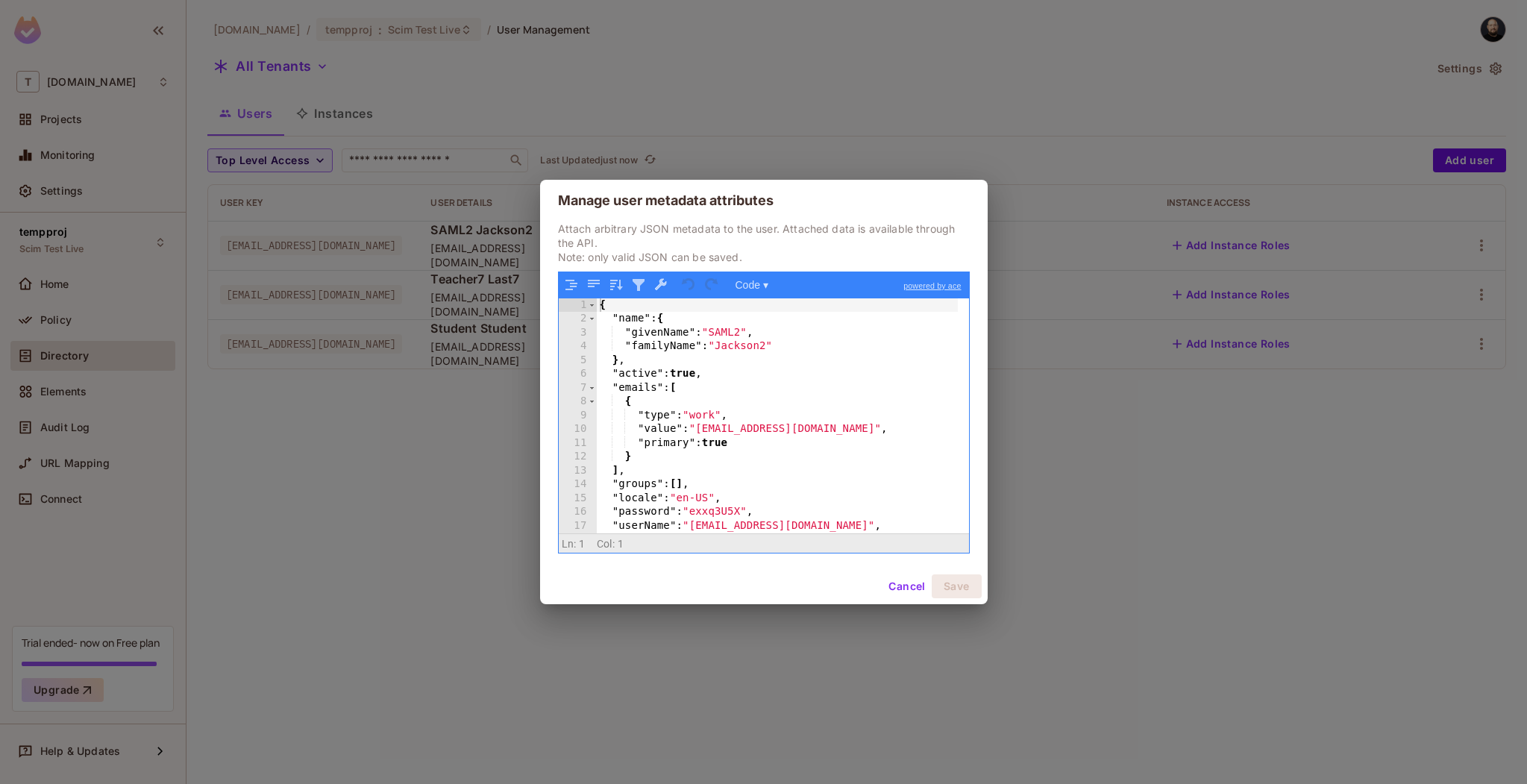
click at [1051, 113] on div "Manage user metadata attributes Attach arbitrary JSON metadata to the user. Att…" at bounding box center [763, 392] width 1527 height 784
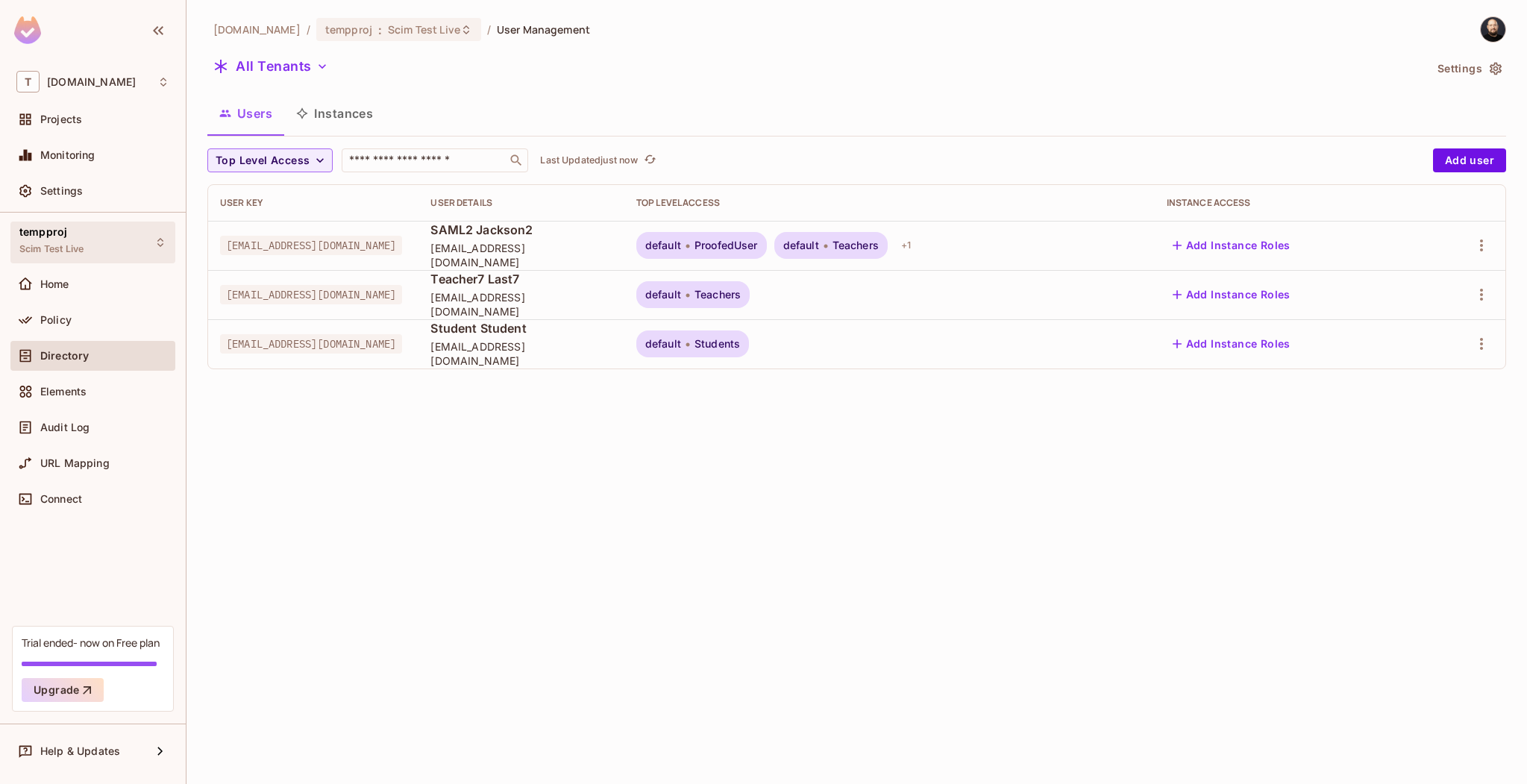
click at [126, 250] on div "tempproj Scim Test Live" at bounding box center [92, 242] width 165 height 41
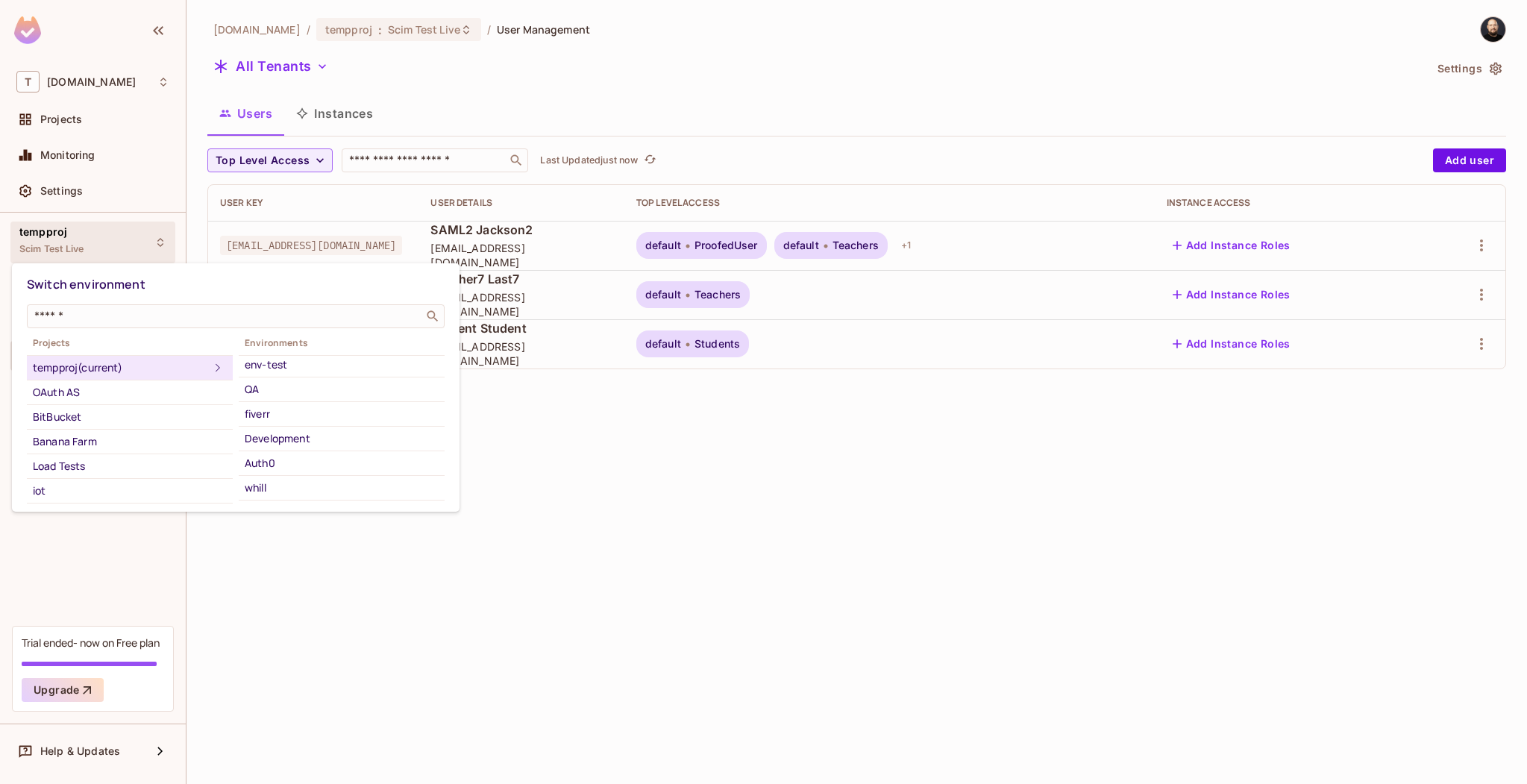
scroll to position [167, 0]
click at [352, 404] on div "scim-entra" at bounding box center [342, 397] width 194 height 18
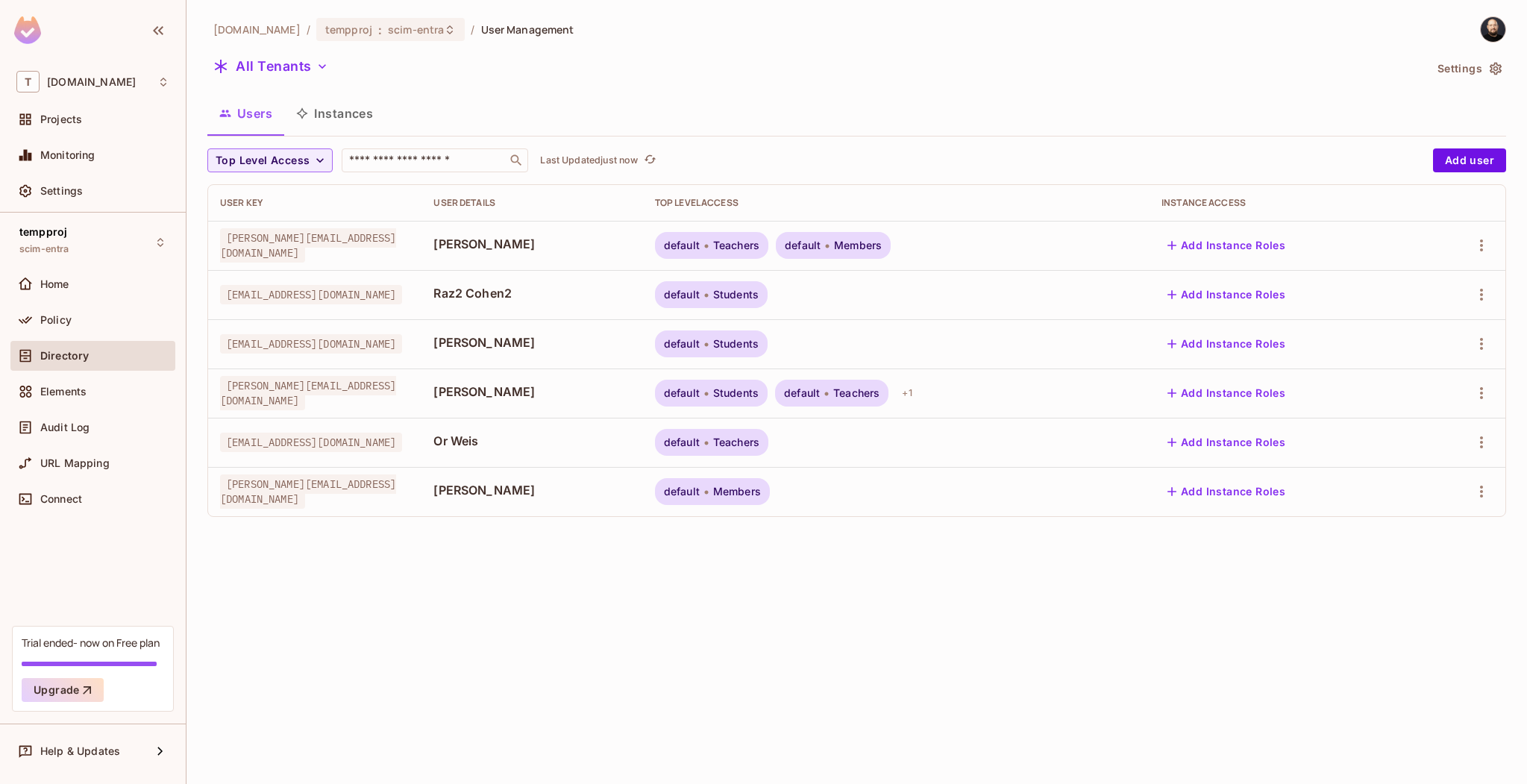
click at [694, 628] on div "tk-permit.io / tempproj : scim-entra / User Management All Tenants Settings Use…" at bounding box center [856, 392] width 1341 height 784
